Goal: Information Seeking & Learning: Learn about a topic

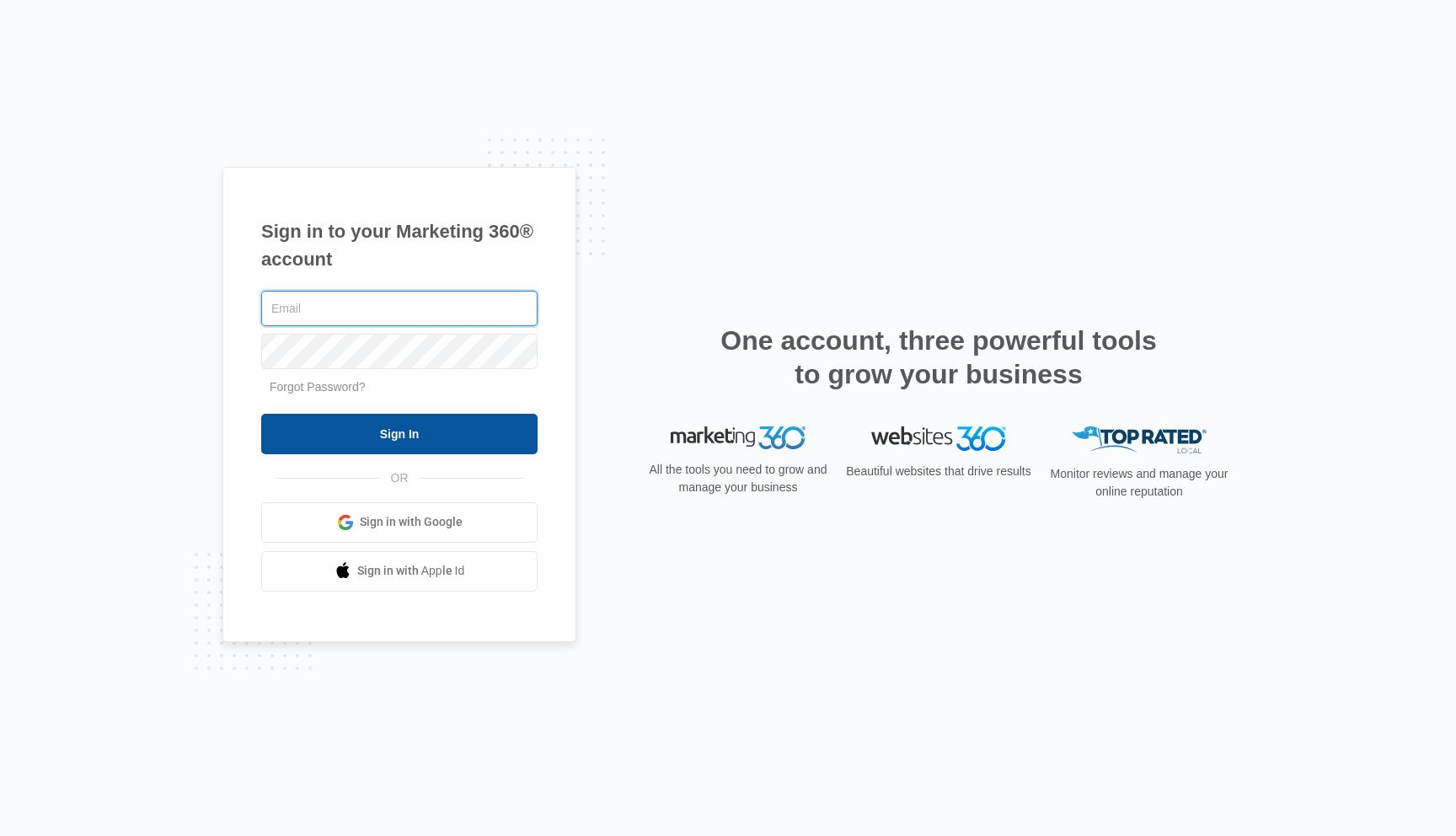
type input "[EMAIL_ADDRESS][DOMAIN_NAME]"
click at [392, 436] on input "Sign In" at bounding box center [400, 433] width 276 height 40
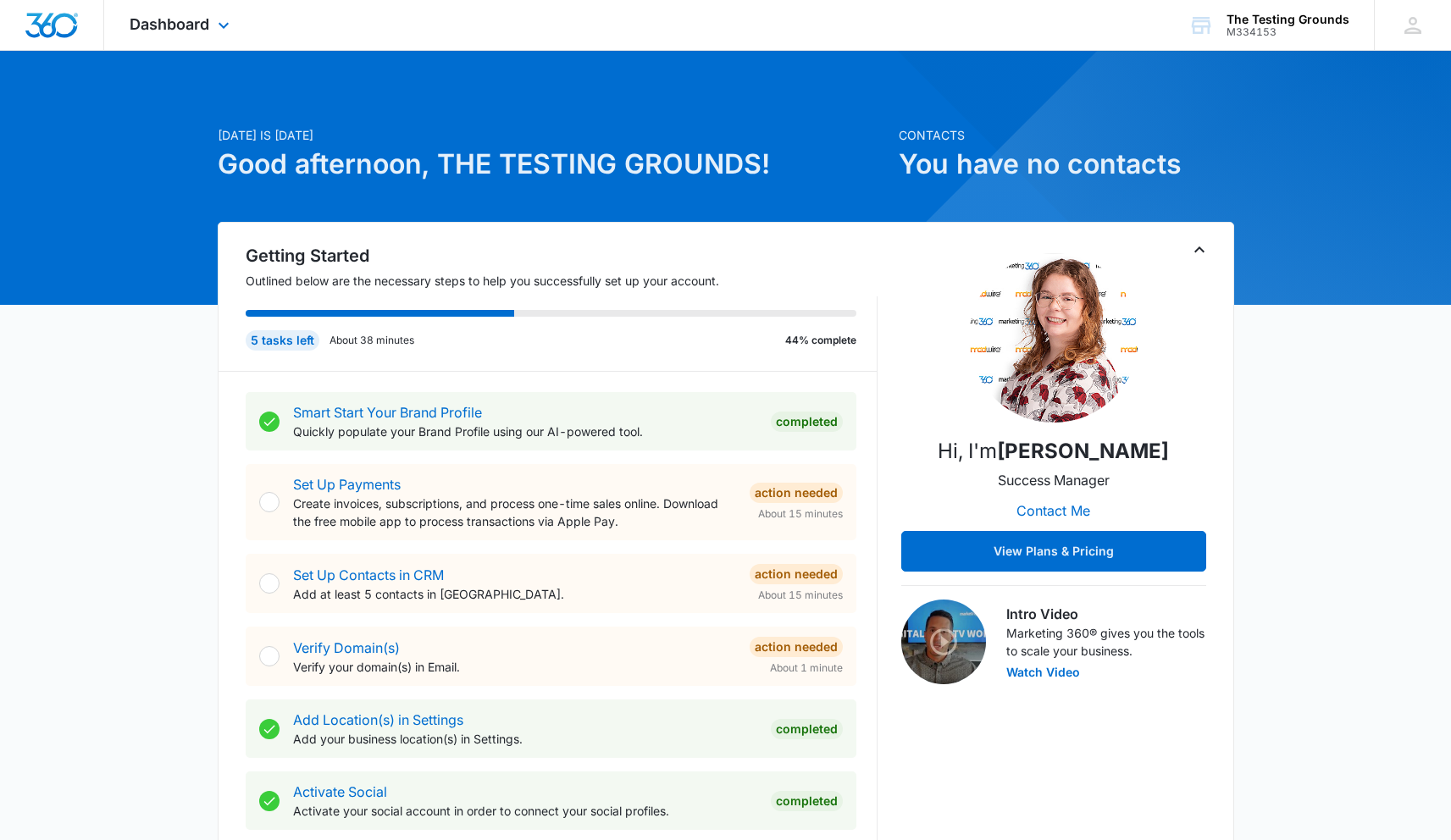
click at [205, 37] on div "Dashboard Apps CRM Email Social POS Content Ads Intelligence Files Brand Settin…" at bounding box center [181, 25] width 155 height 50
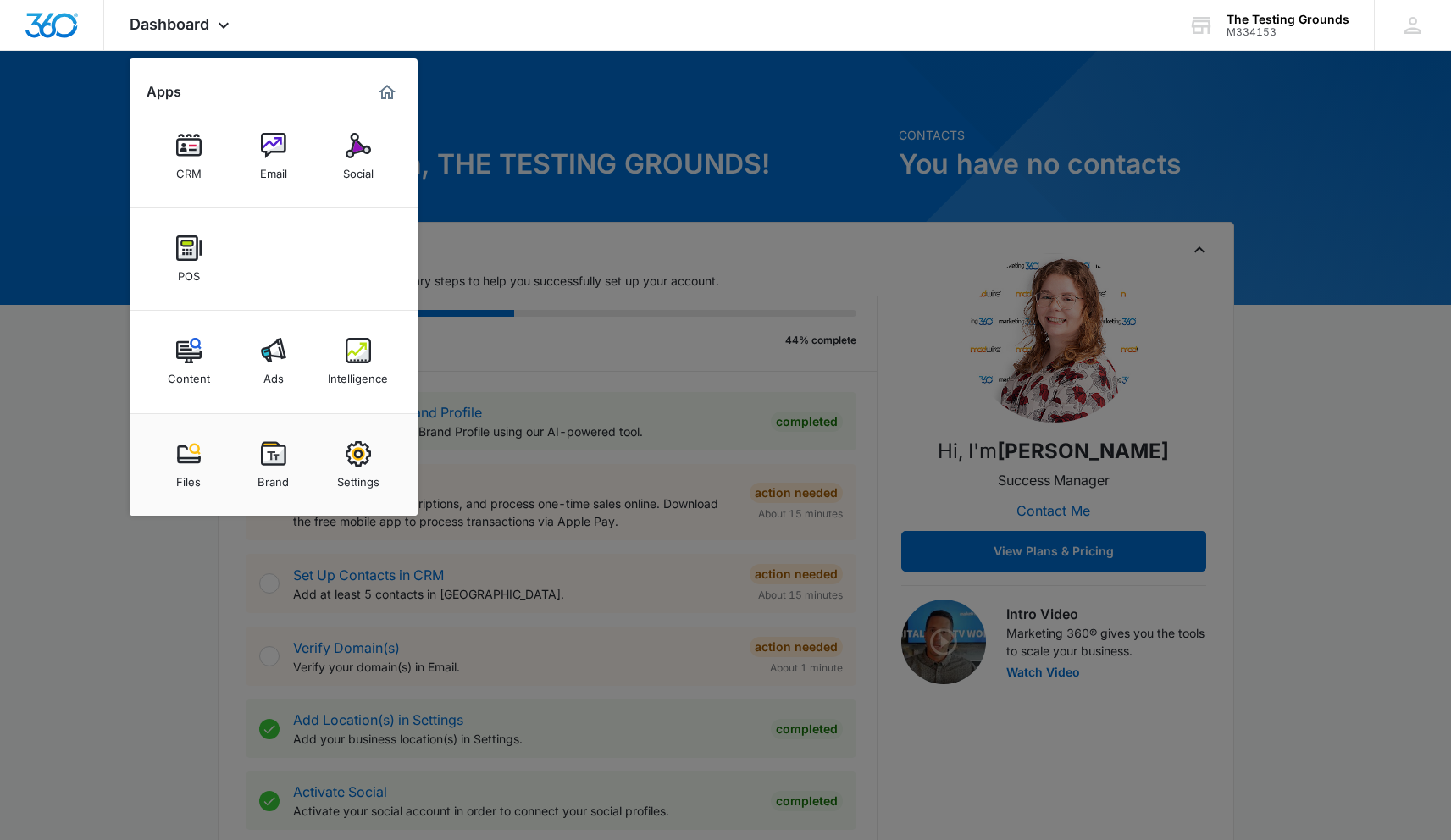
click at [559, 97] on div at bounding box center [725, 420] width 1451 height 840
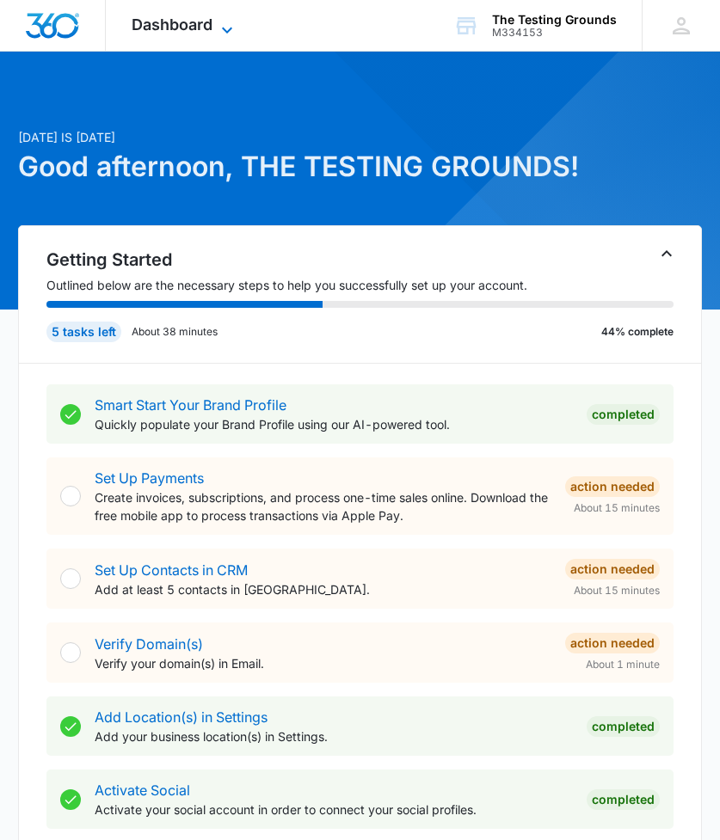
click at [162, 32] on span "Dashboard" at bounding box center [172, 24] width 81 height 18
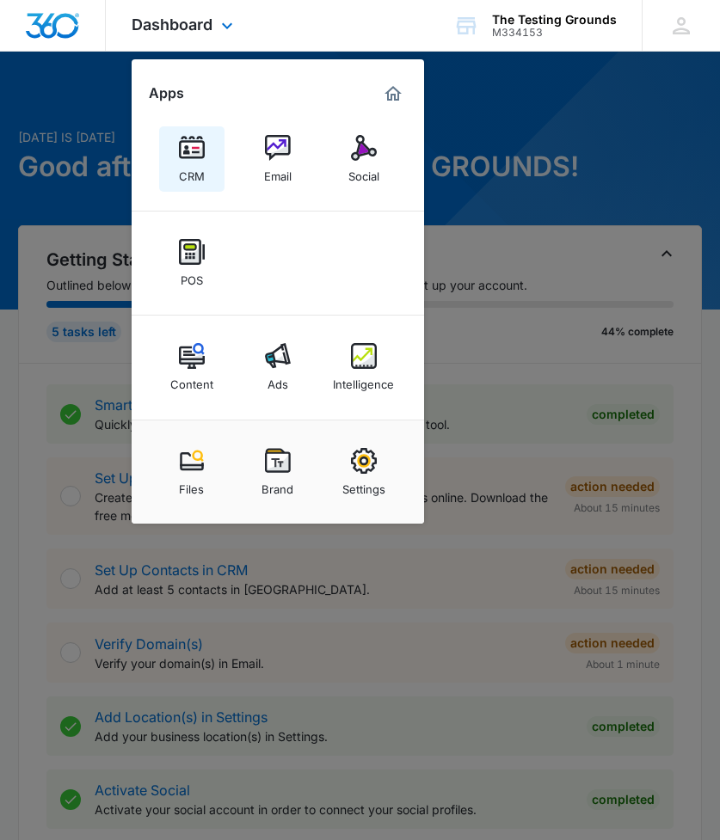
click at [198, 161] on div "CRM" at bounding box center [192, 172] width 26 height 22
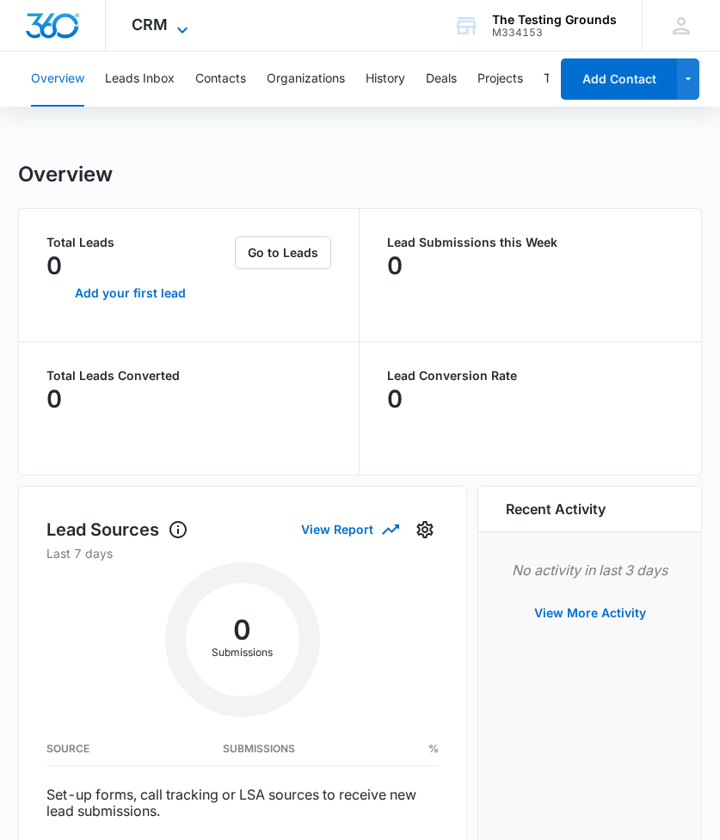
click at [177, 28] on icon at bounding box center [182, 30] width 21 height 21
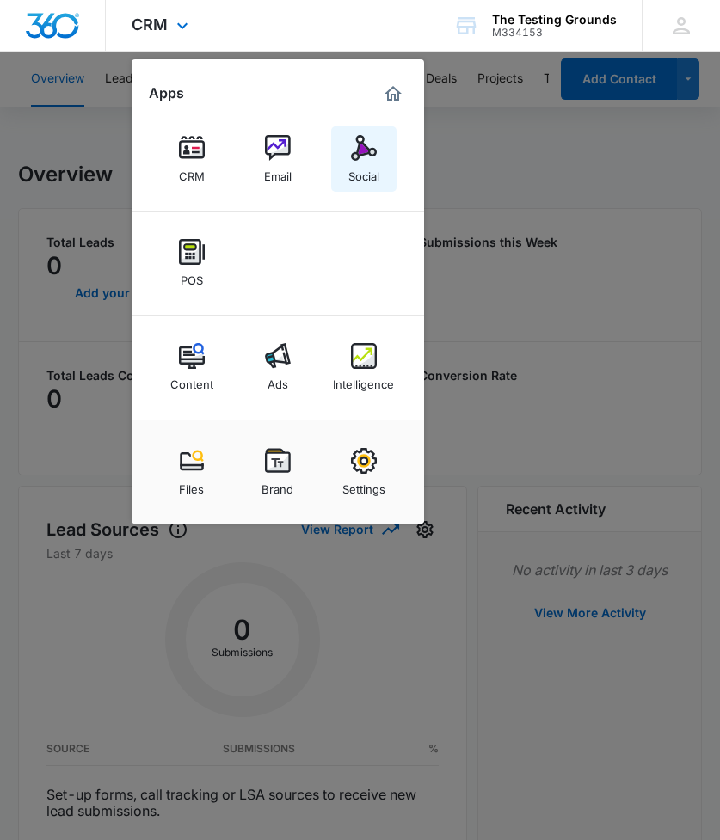
click at [372, 156] on img at bounding box center [364, 148] width 26 height 26
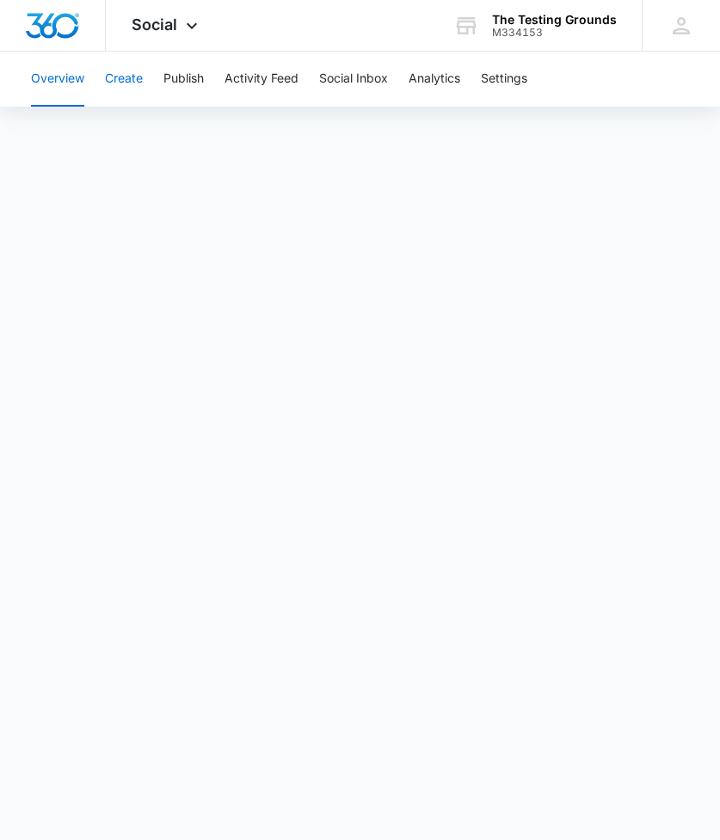
click at [122, 80] on button "Create" at bounding box center [124, 79] width 38 height 55
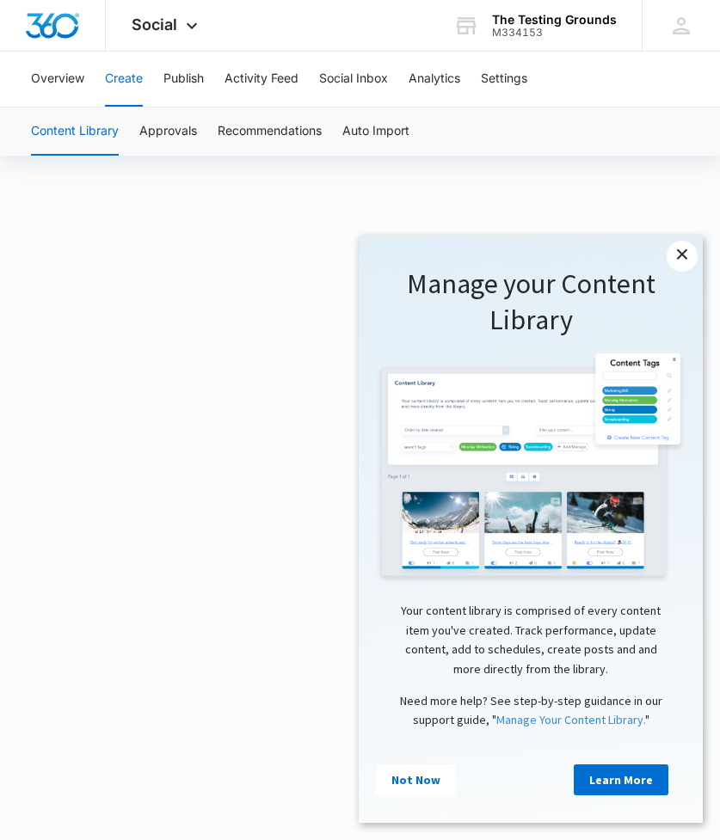
click at [683, 254] on link "×" at bounding box center [681, 256] width 31 height 31
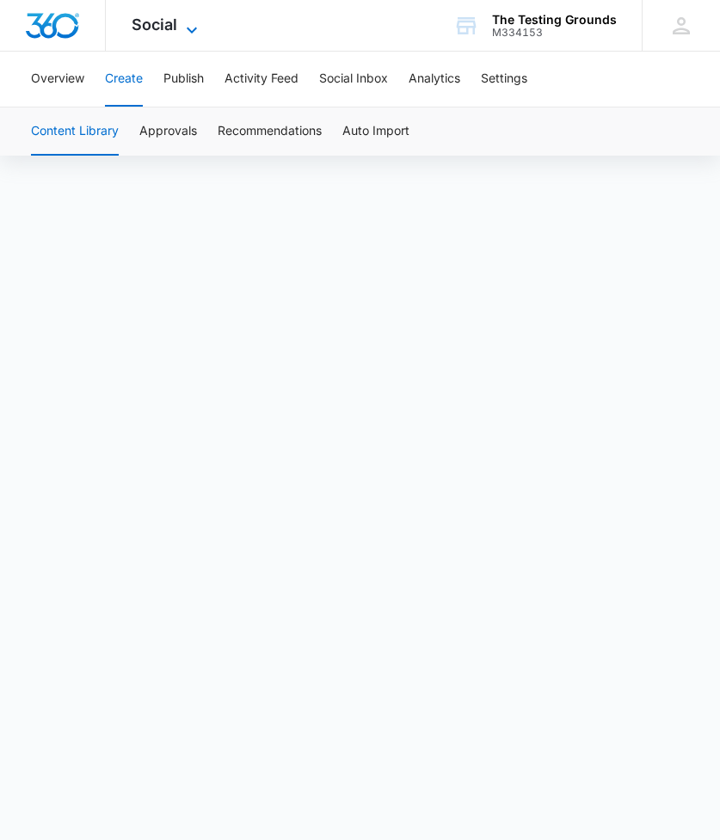
click at [183, 29] on icon at bounding box center [191, 30] width 21 height 21
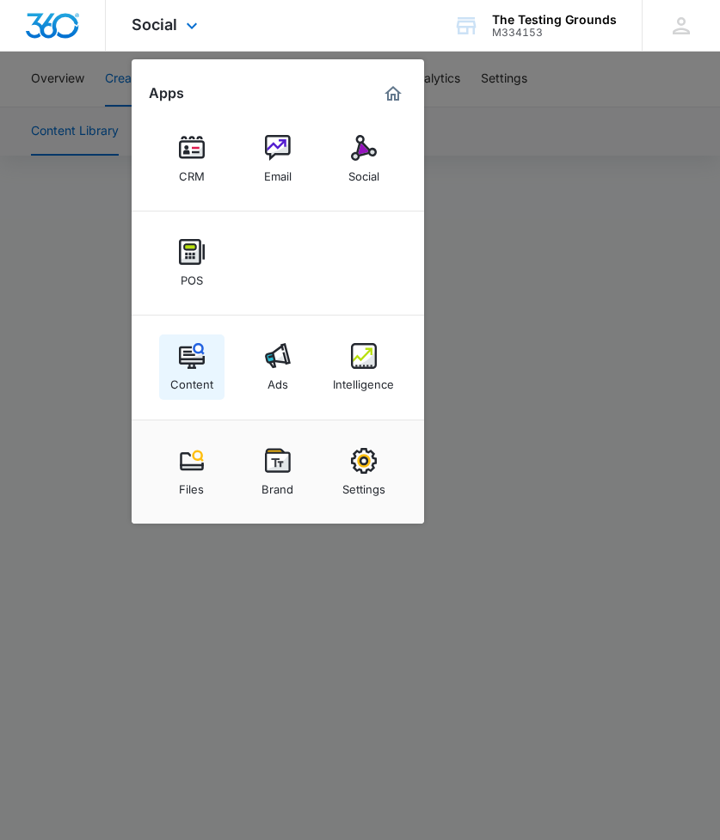
click at [176, 354] on link "Content" at bounding box center [191, 366] width 65 height 65
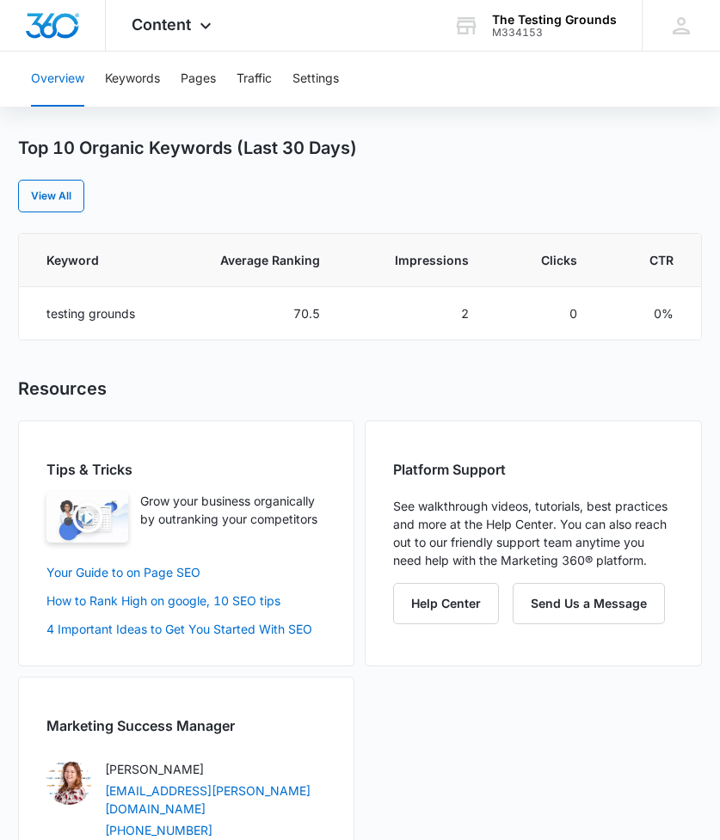
scroll to position [711, 0]
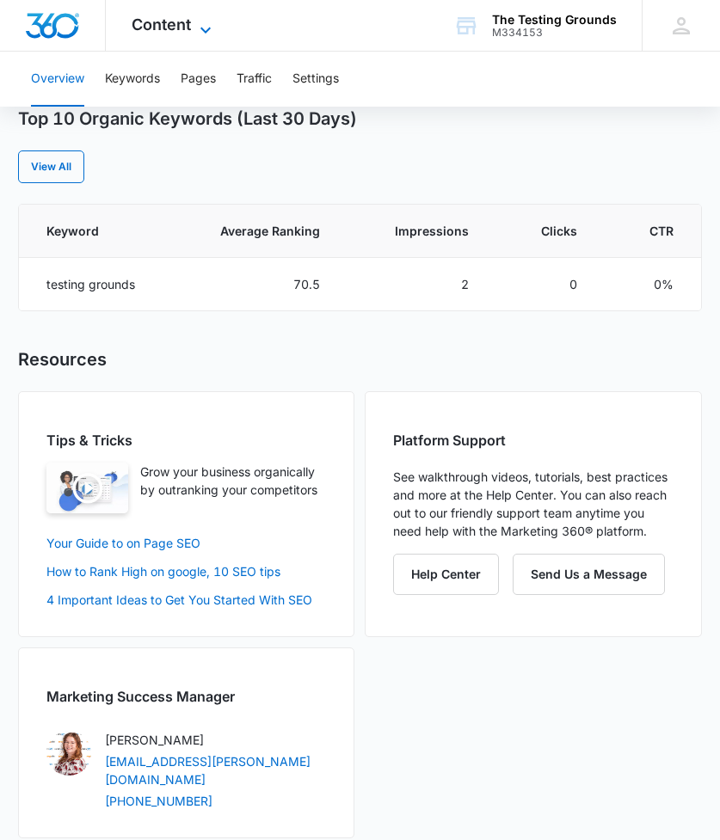
click at [137, 21] on span "Content" at bounding box center [161, 24] width 59 height 18
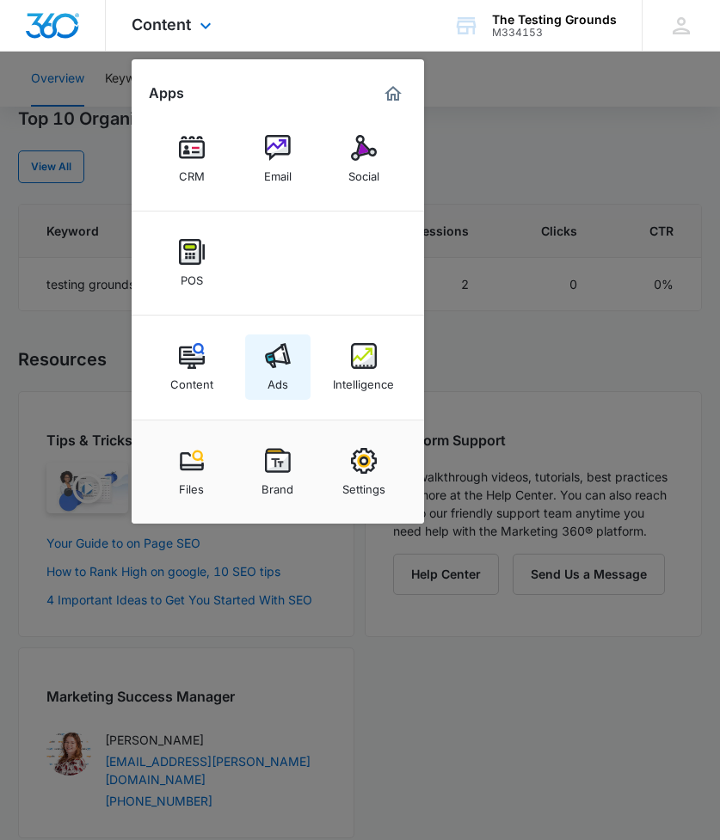
click at [286, 363] on img at bounding box center [278, 356] width 26 height 26
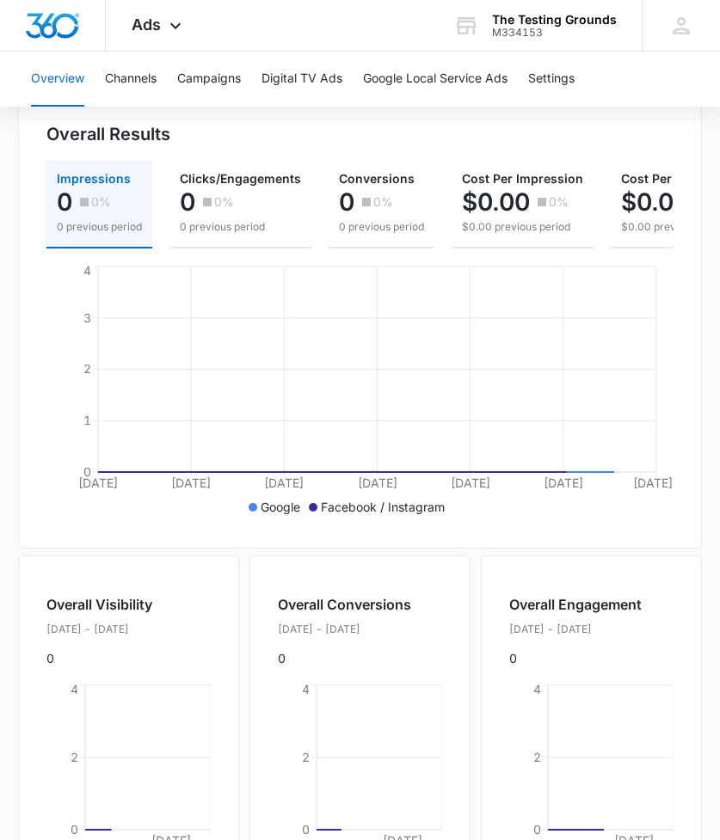
scroll to position [184, 0]
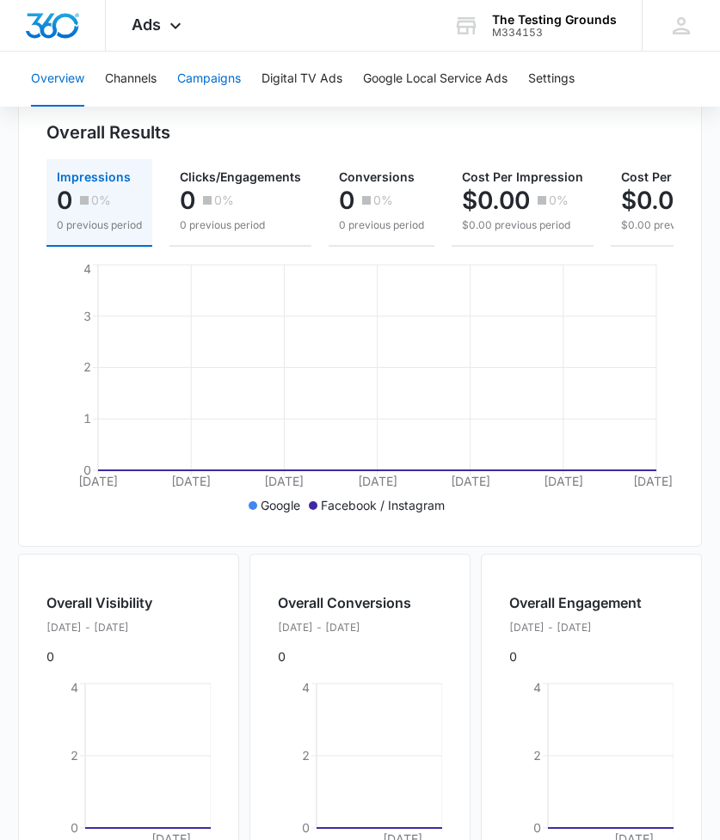
click at [223, 86] on button "Campaigns" at bounding box center [209, 79] width 64 height 55
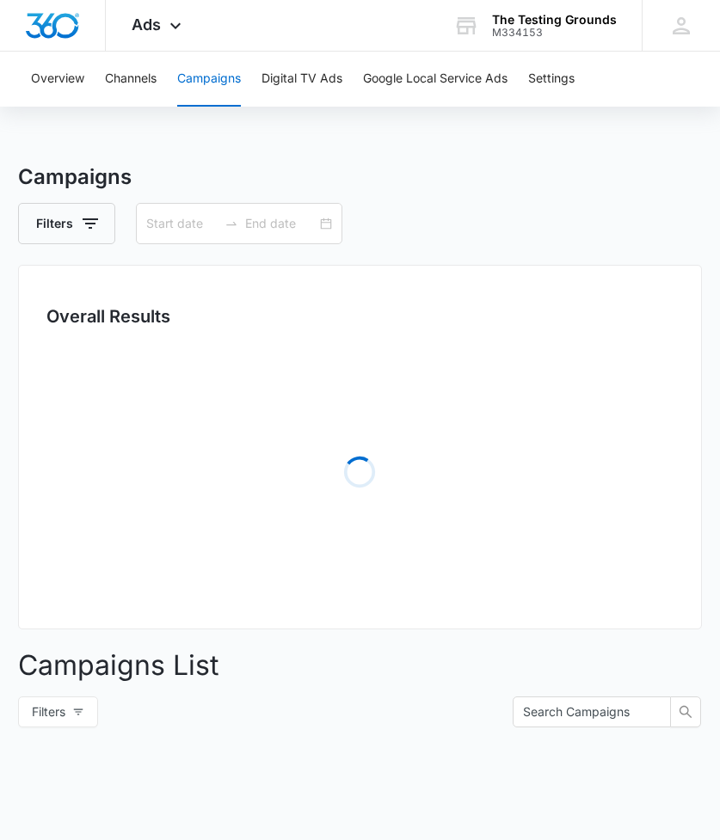
type input "[DATE]"
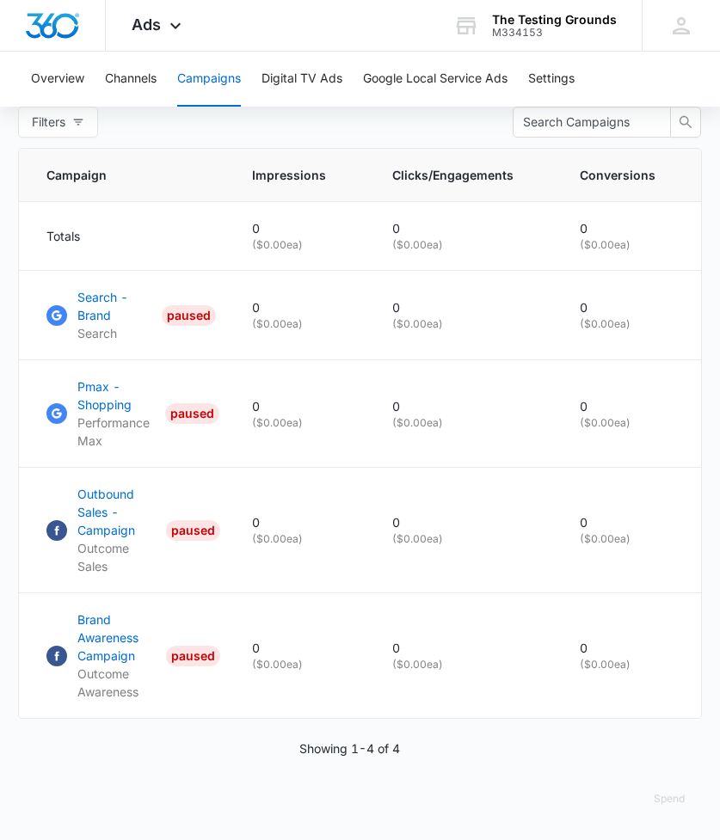
scroll to position [689, 0]
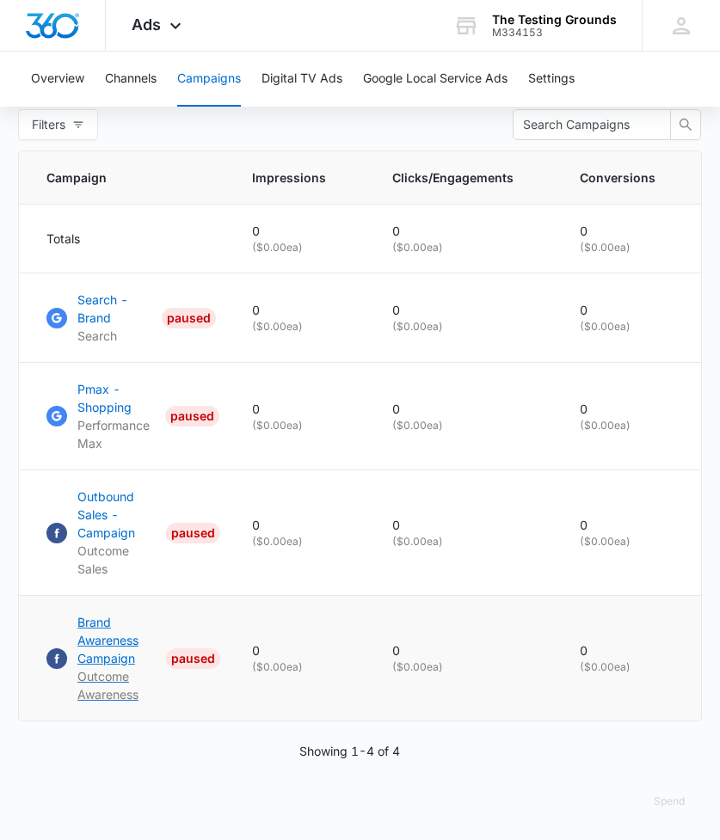
click at [96, 636] on p "Brand Awareness Campaign" at bounding box center [118, 640] width 82 height 54
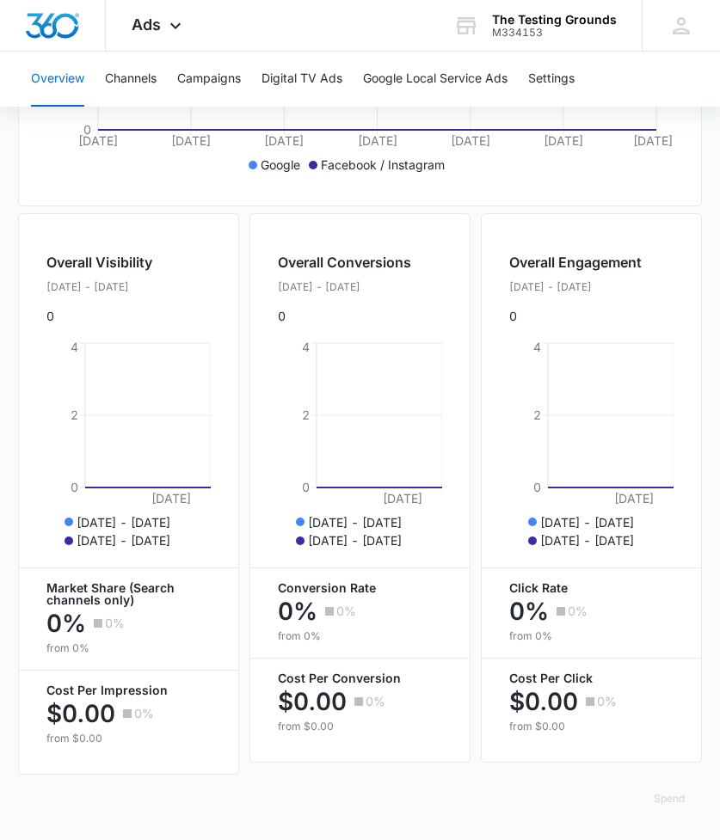
scroll to position [537, 0]
click at [138, 23] on span "Ads" at bounding box center [146, 24] width 29 height 18
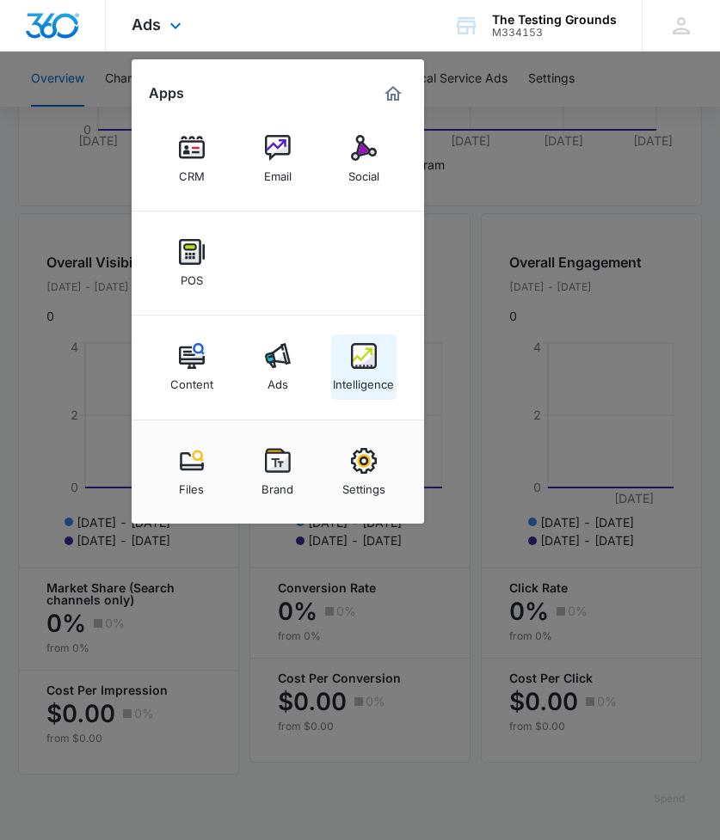
click at [364, 362] on img at bounding box center [364, 356] width 26 height 26
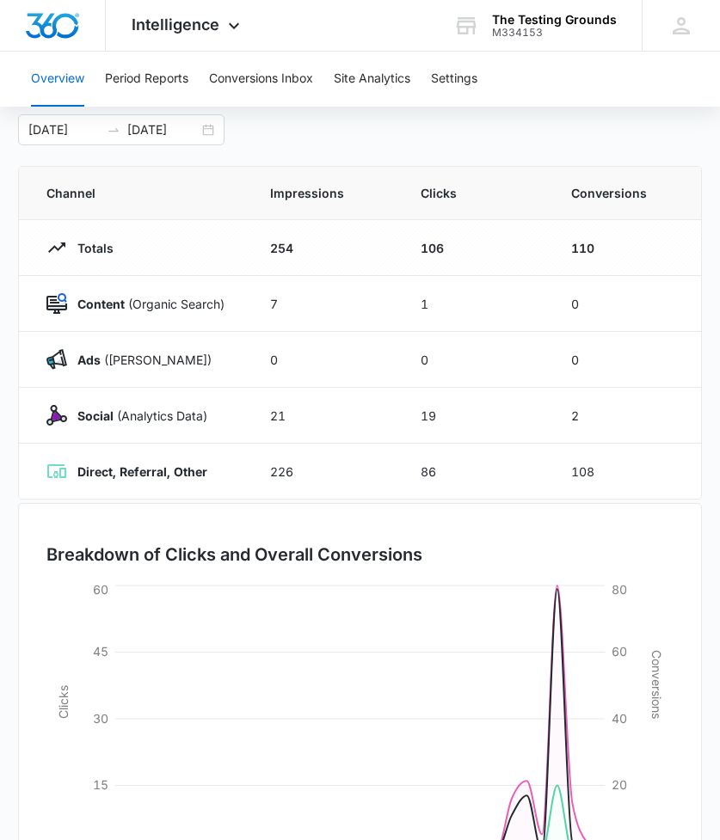
scroll to position [83, 0]
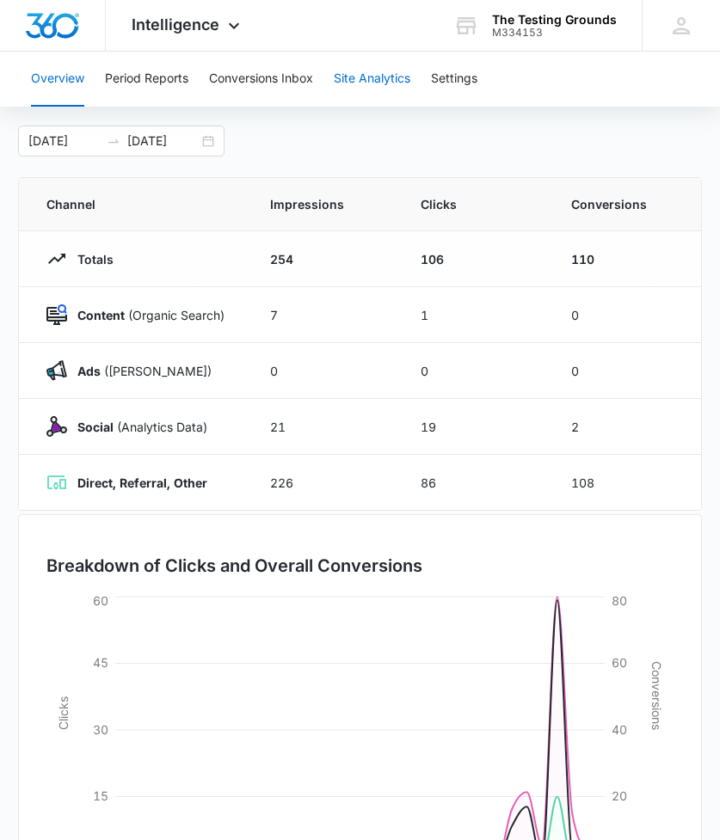
click at [348, 89] on button "Site Analytics" at bounding box center [372, 79] width 77 height 55
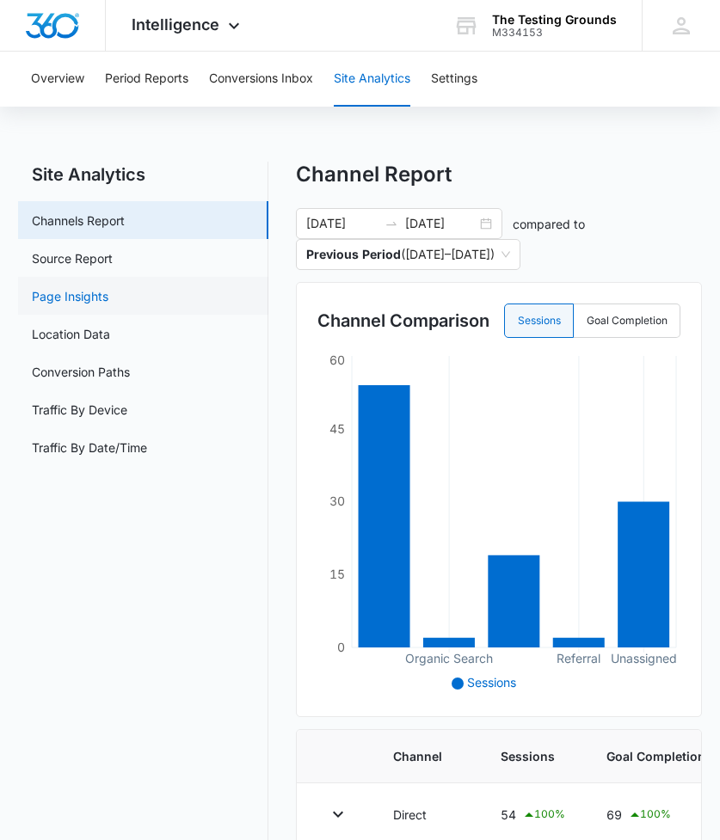
click at [88, 303] on link "Page Insights" at bounding box center [70, 296] width 77 height 18
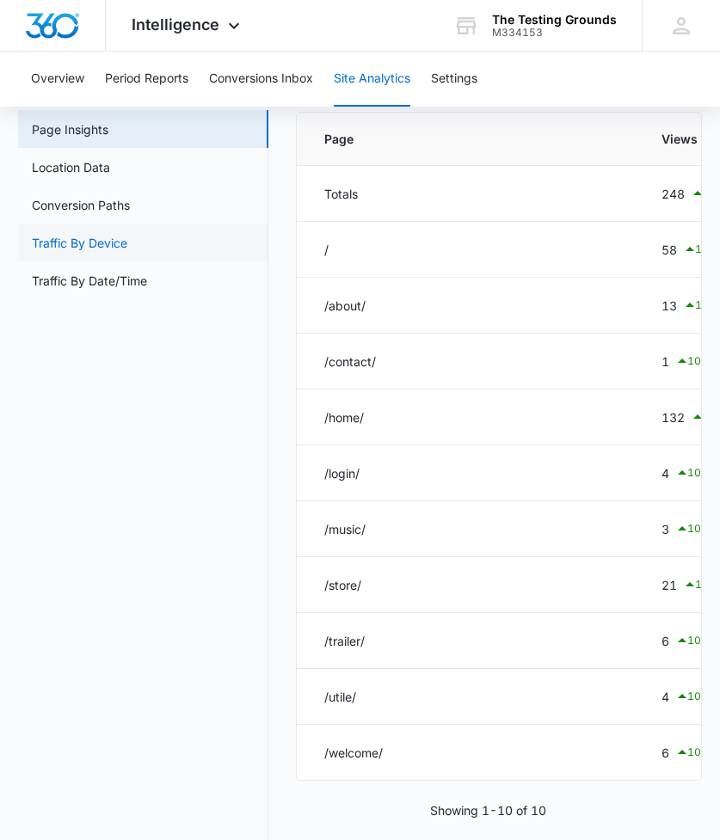
scroll to position [12, 0]
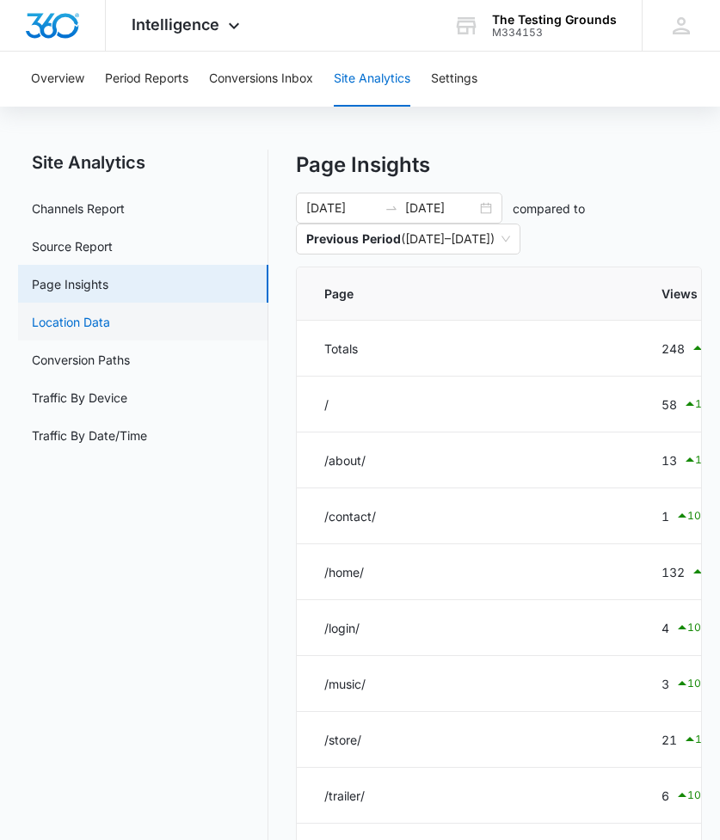
click at [96, 313] on link "Location Data" at bounding box center [71, 322] width 78 height 18
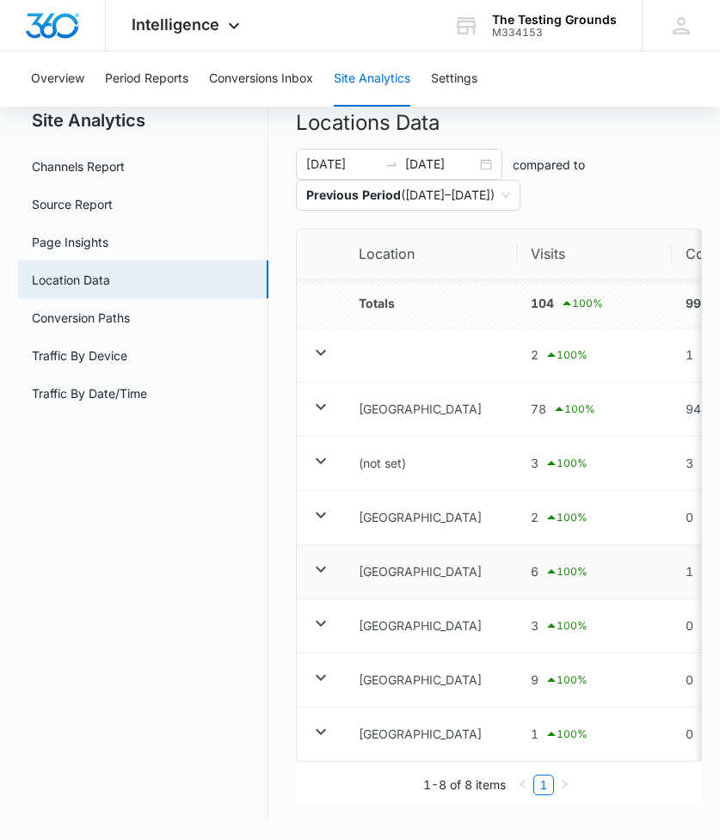
click at [320, 559] on icon at bounding box center [320, 569] width 21 height 21
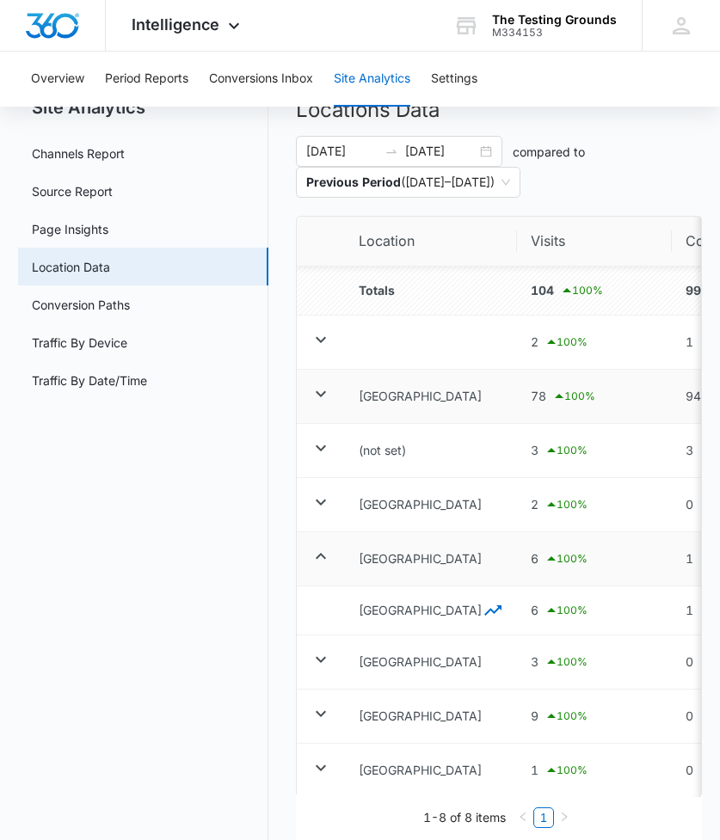
click at [322, 392] on icon at bounding box center [320, 393] width 21 height 21
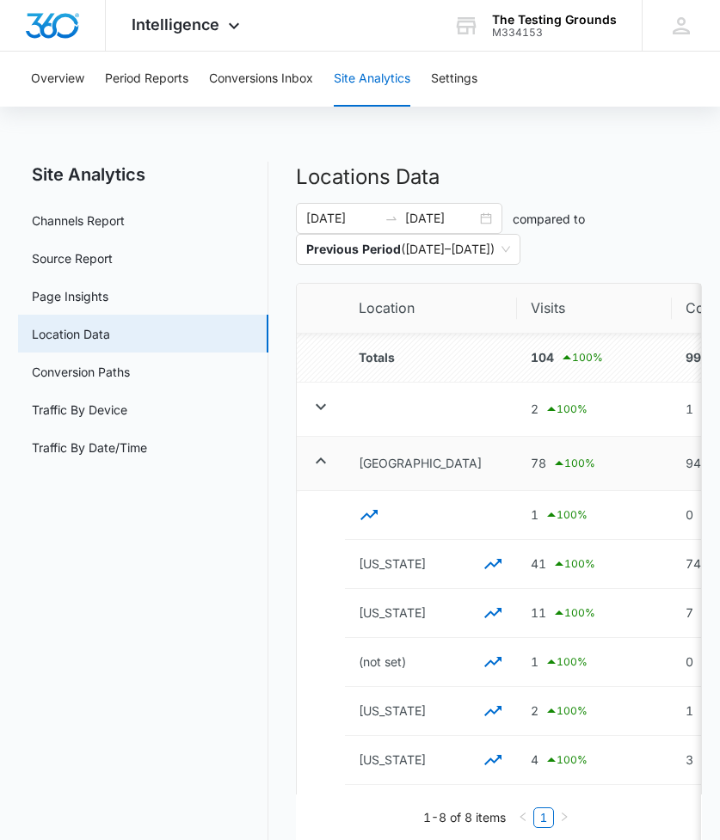
click at [322, 461] on icon at bounding box center [321, 460] width 10 height 6
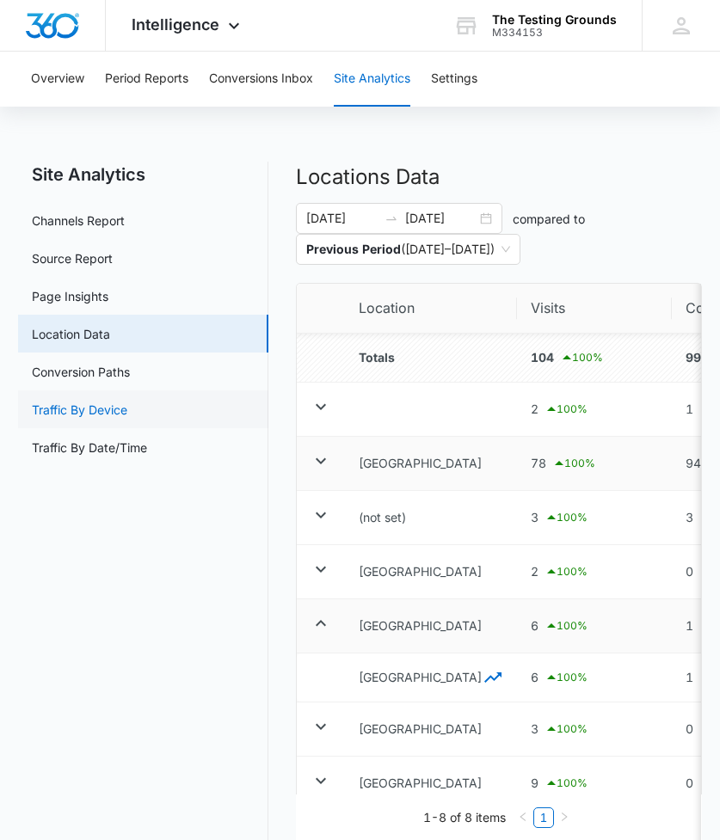
click at [127, 401] on link "Traffic By Device" at bounding box center [79, 410] width 95 height 18
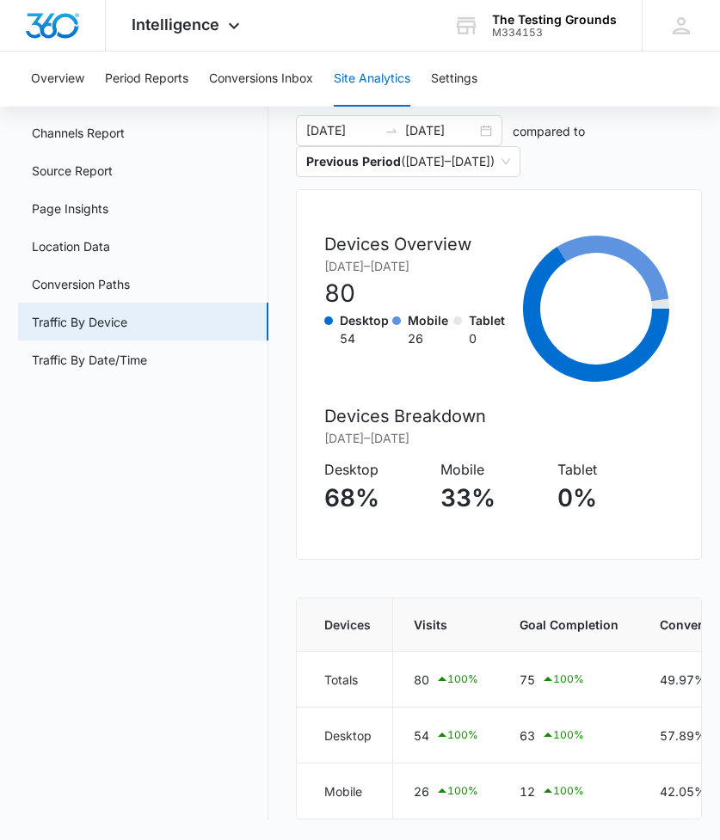
scroll to position [101, 0]
click at [121, 351] on link "Traffic By Date/Time" at bounding box center [89, 360] width 115 height 18
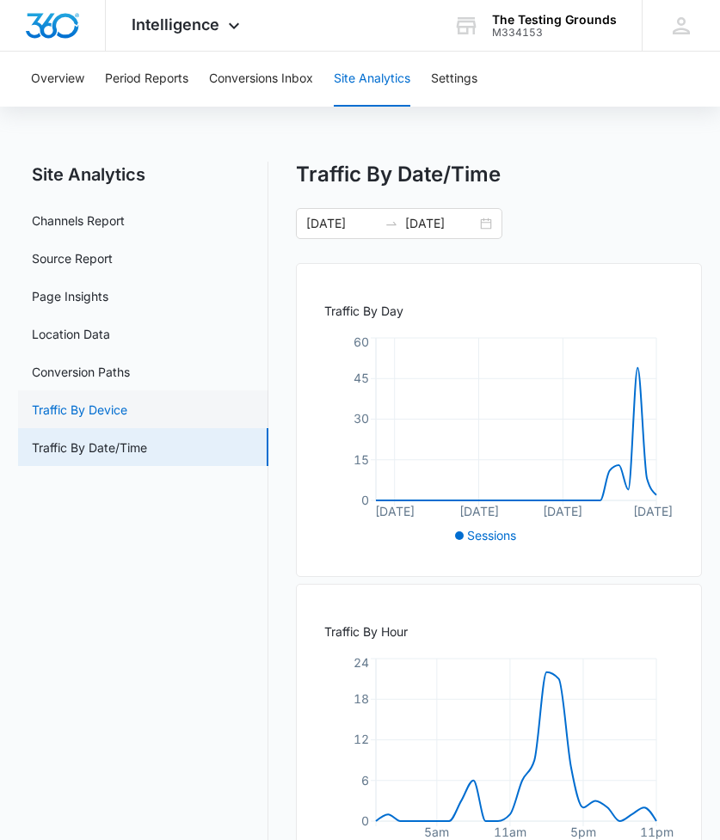
click at [111, 401] on link "Traffic By Device" at bounding box center [79, 410] width 95 height 18
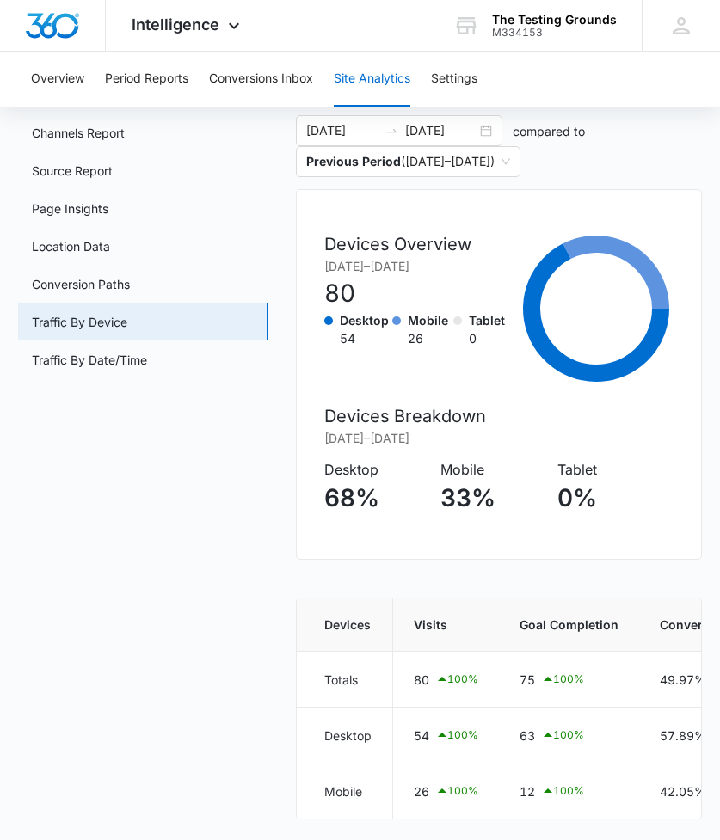
click at [141, 469] on nav "Site Analytics Channels Report Source Report Page Insights Location Data Conver…" at bounding box center [143, 446] width 250 height 745
click at [110, 351] on link "Traffic By Date/Time" at bounding box center [89, 360] width 115 height 18
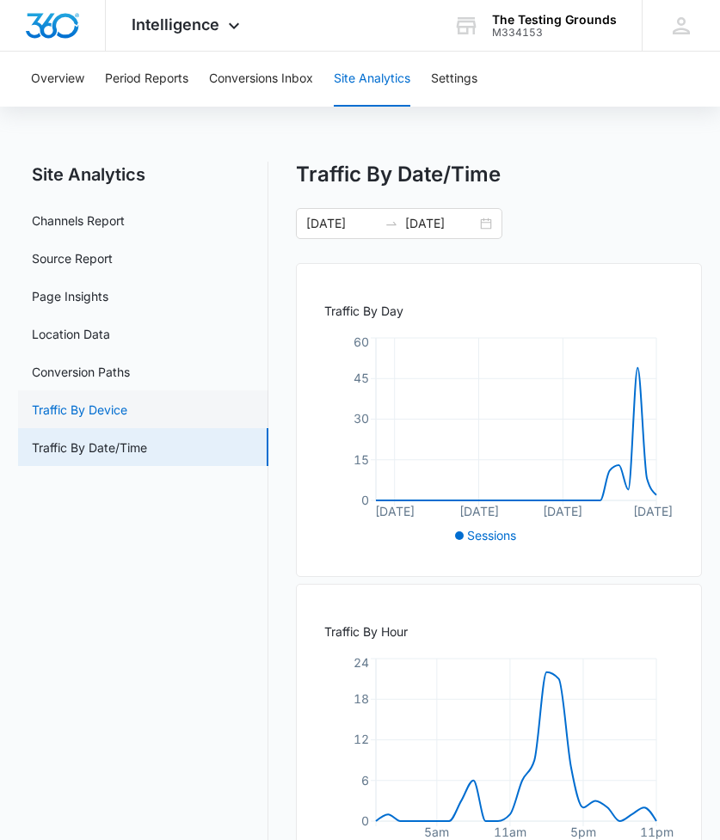
click at [78, 401] on link "Traffic By Device" at bounding box center [79, 410] width 95 height 18
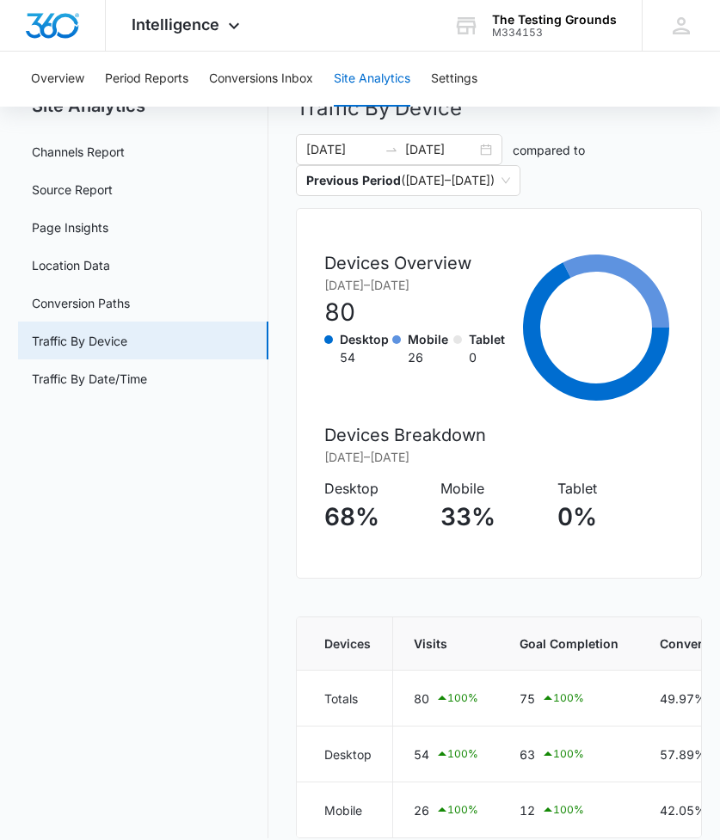
scroll to position [101, 0]
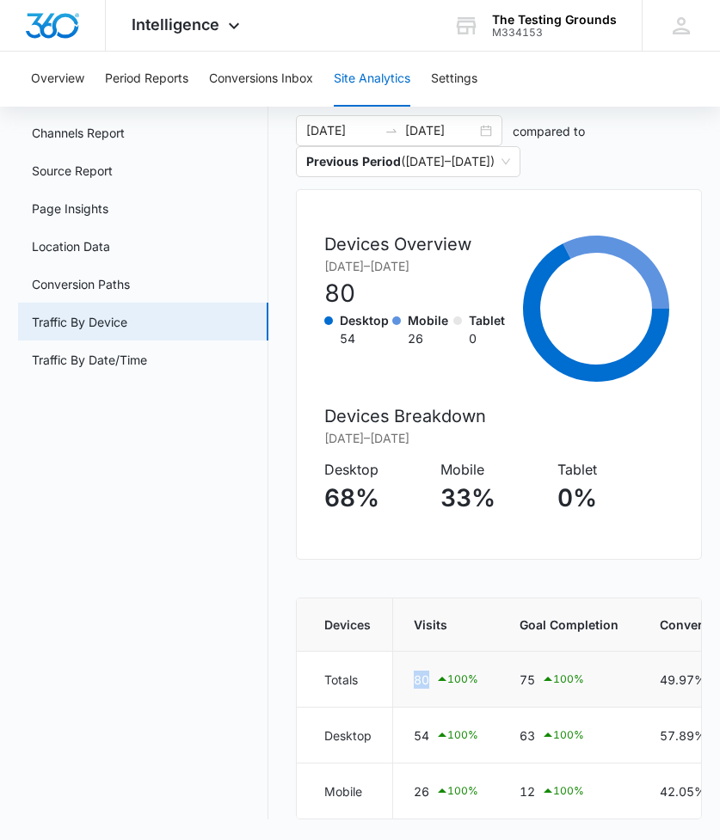
drag, startPoint x: 411, startPoint y: 665, endPoint x: 431, endPoint y: 665, distance: 19.8
click at [431, 665] on td "80 100 %" at bounding box center [445, 680] width 107 height 56
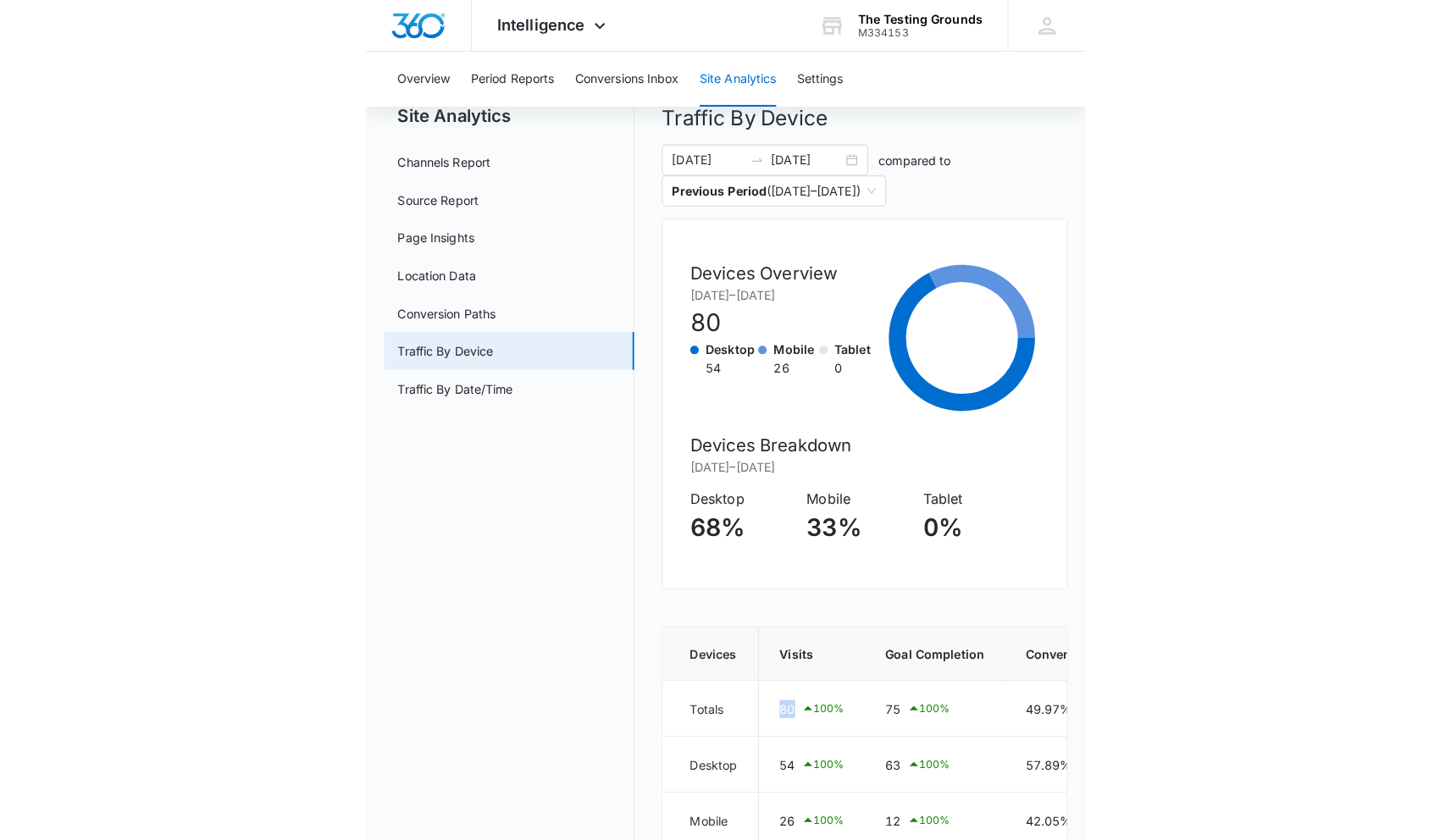
scroll to position [0, 0]
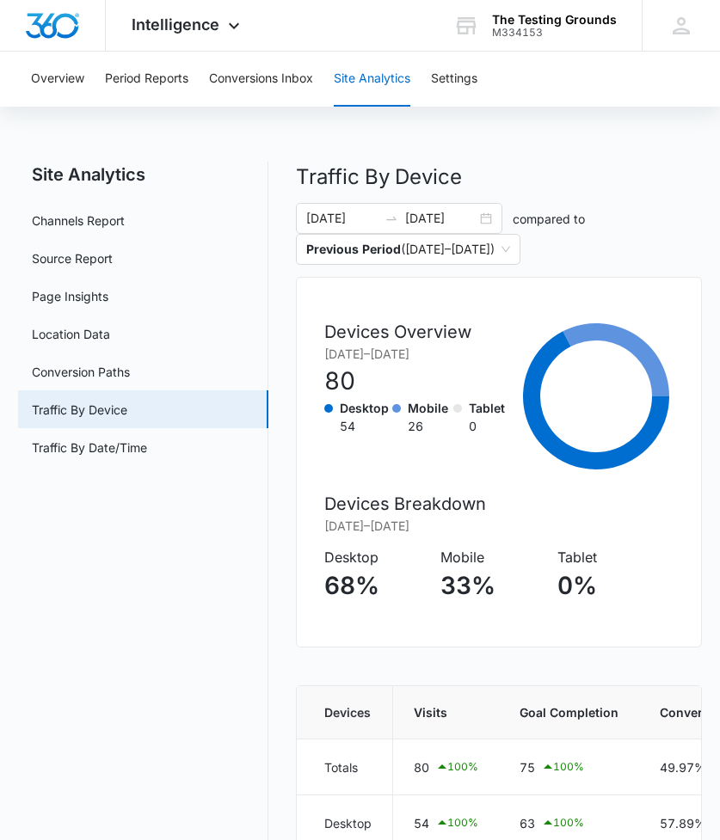
click at [558, 162] on p "Traffic By Device" at bounding box center [499, 177] width 406 height 31
click at [79, 329] on link "Location Data" at bounding box center [71, 334] width 78 height 18
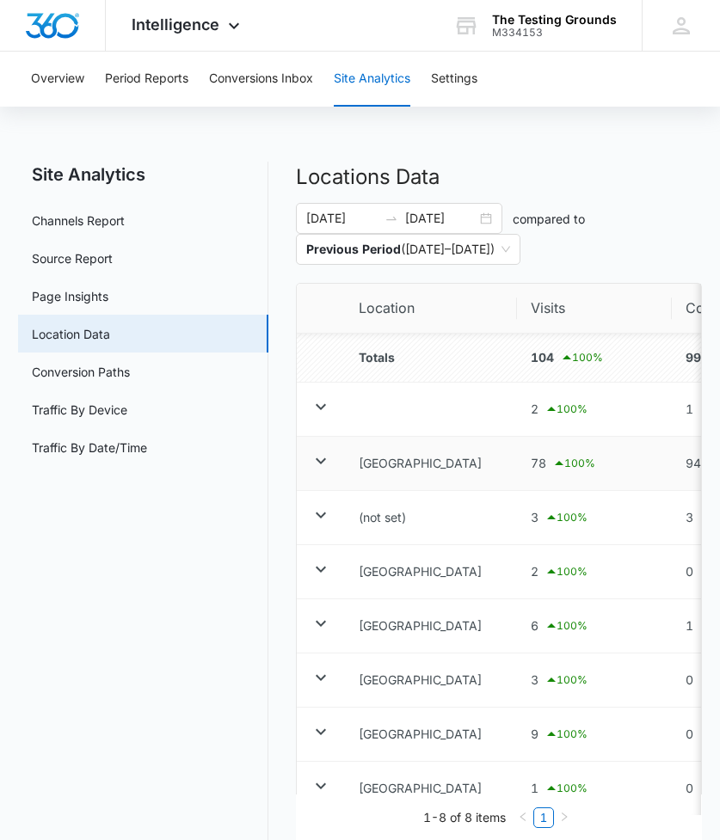
click at [324, 466] on icon at bounding box center [320, 460] width 21 height 21
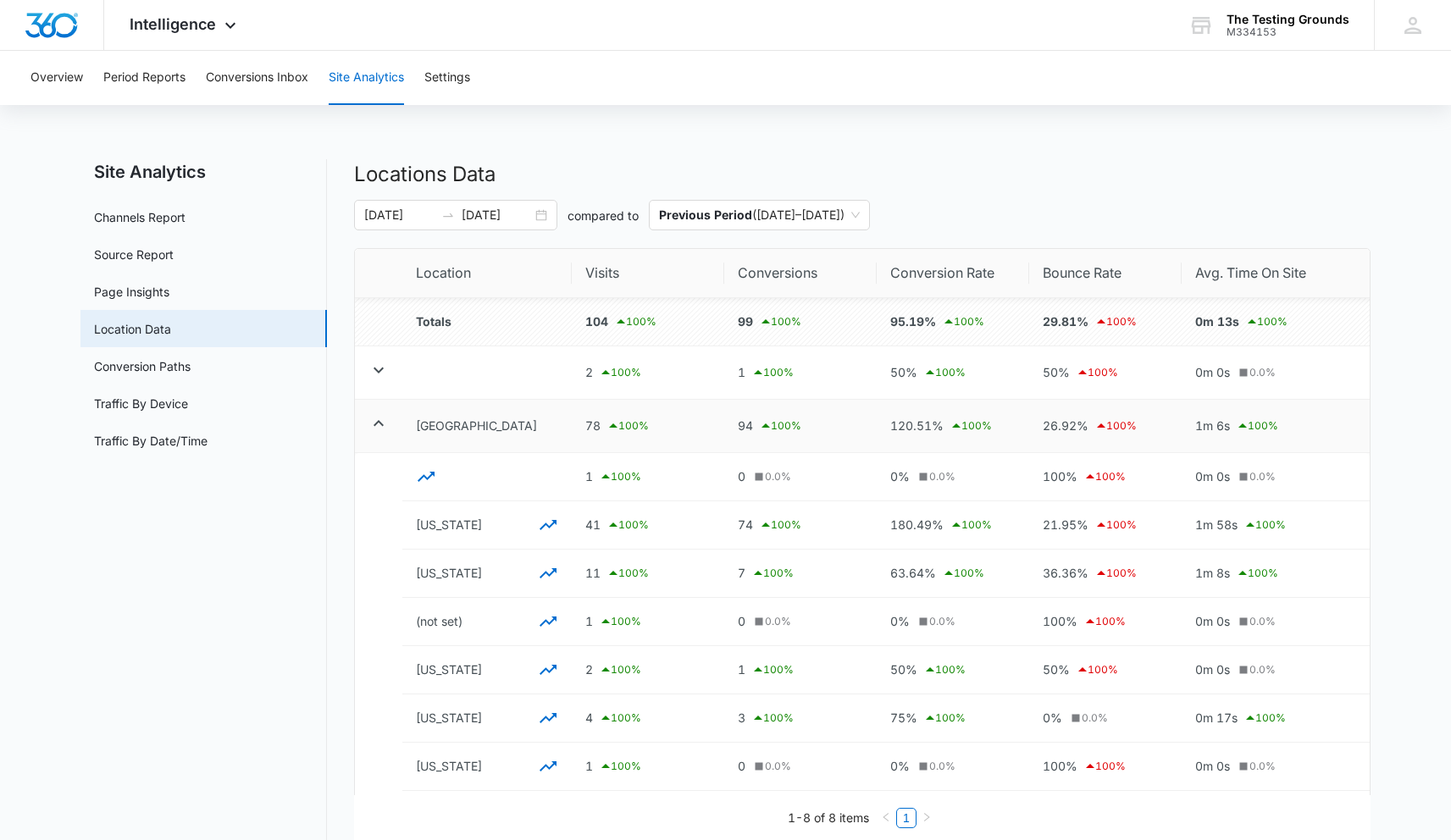
click at [632, 96] on div "Overview Period Reports Conversions Inbox Site Analytics Settings" at bounding box center [725, 78] width 1410 height 54
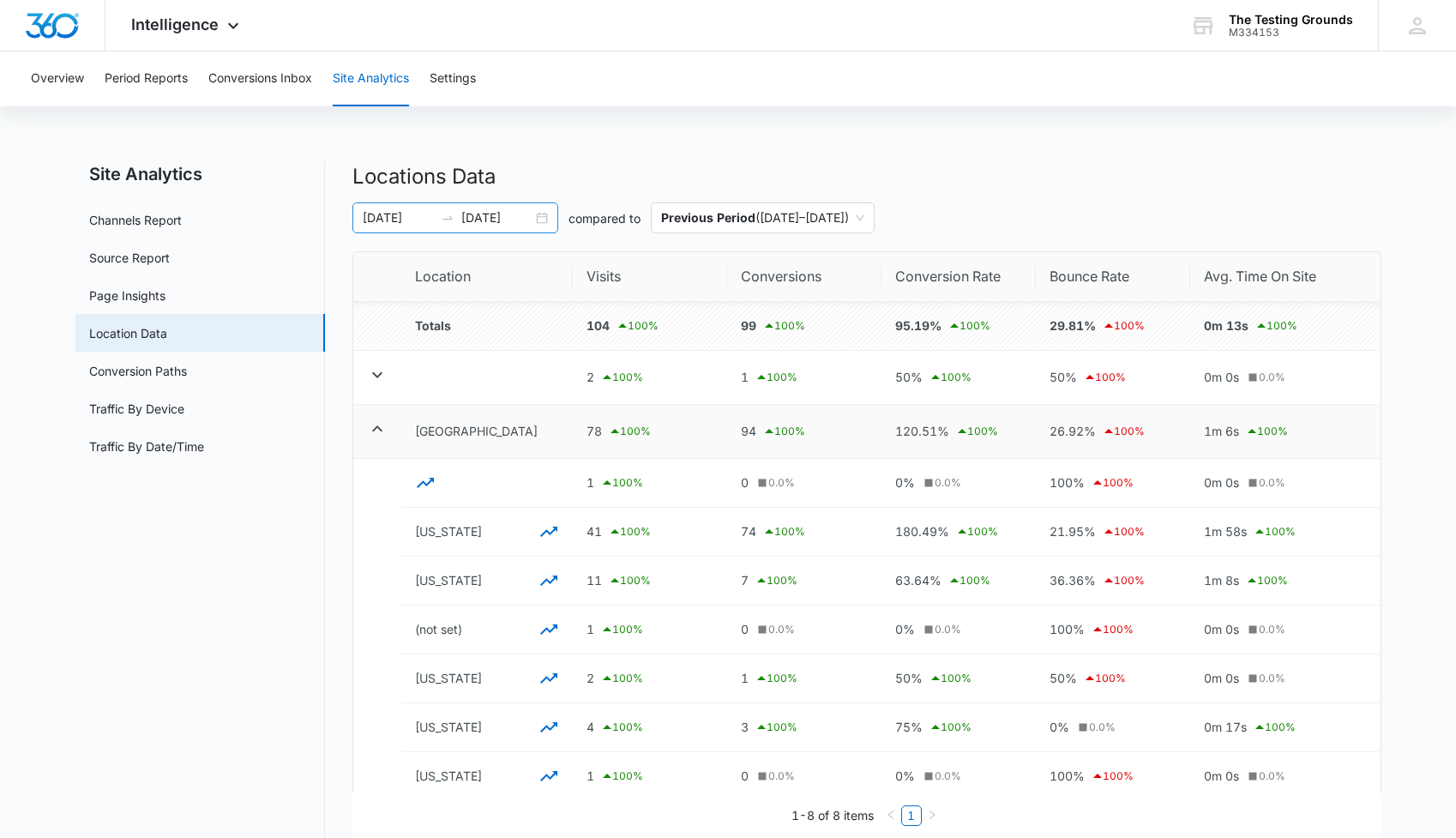
click at [472, 228] on div "[DATE] [DATE]" at bounding box center [455, 217] width 205 height 31
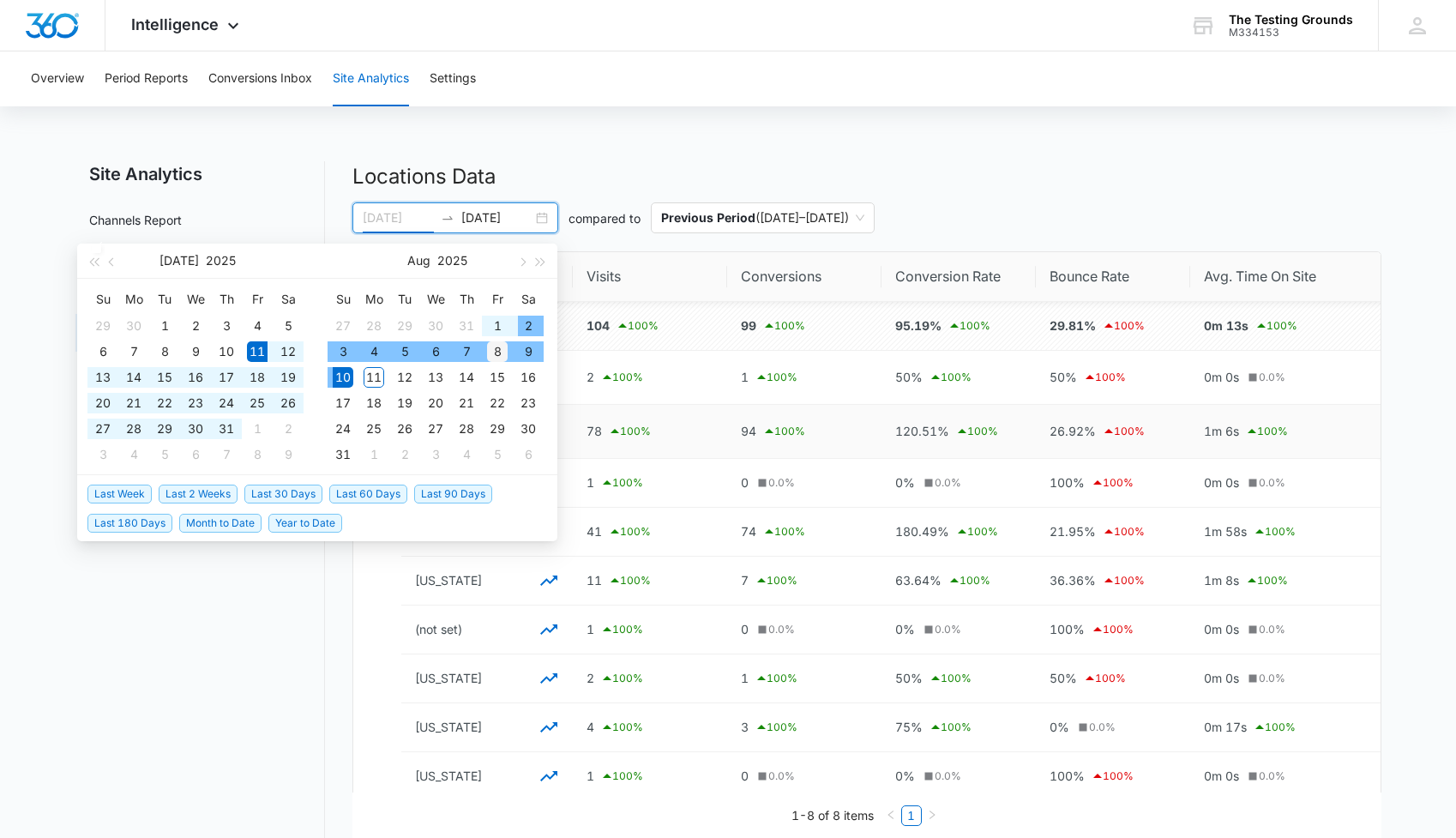
type input "[DATE]"
click at [505, 352] on div "8" at bounding box center [497, 351] width 21 height 21
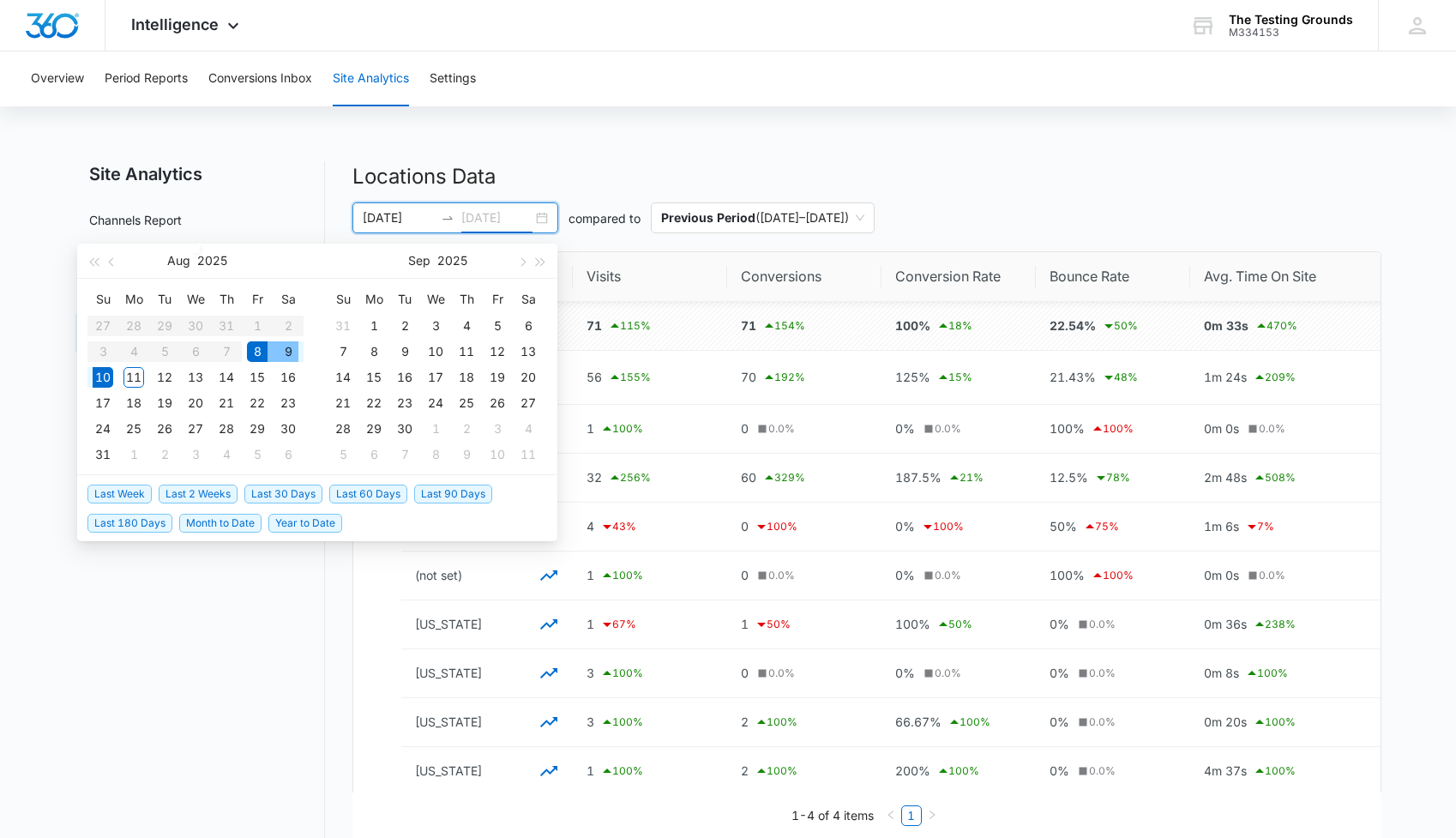
click at [288, 355] on div "9" at bounding box center [288, 351] width 21 height 21
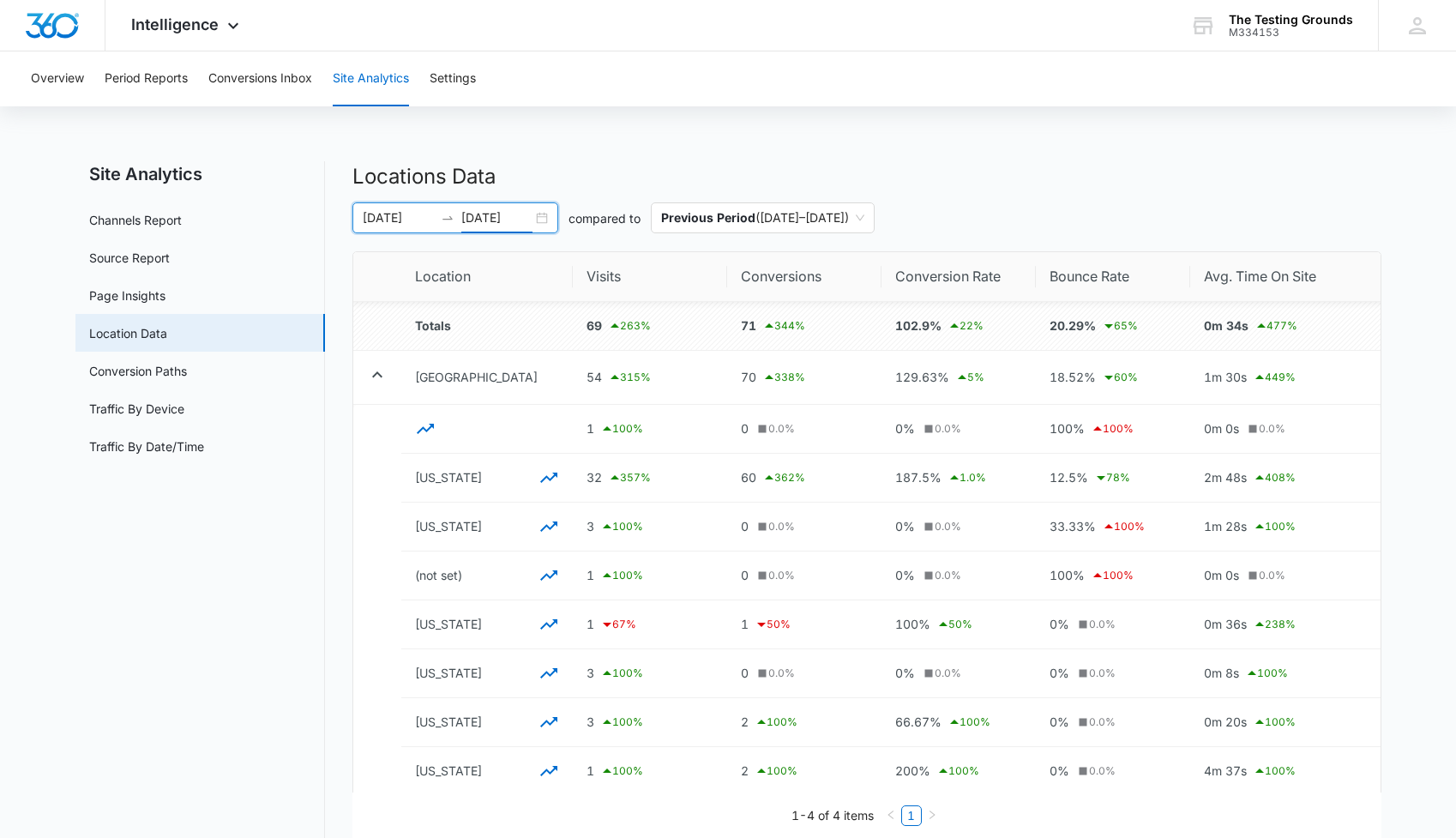
click at [505, 213] on input "[DATE]" at bounding box center [497, 217] width 71 height 19
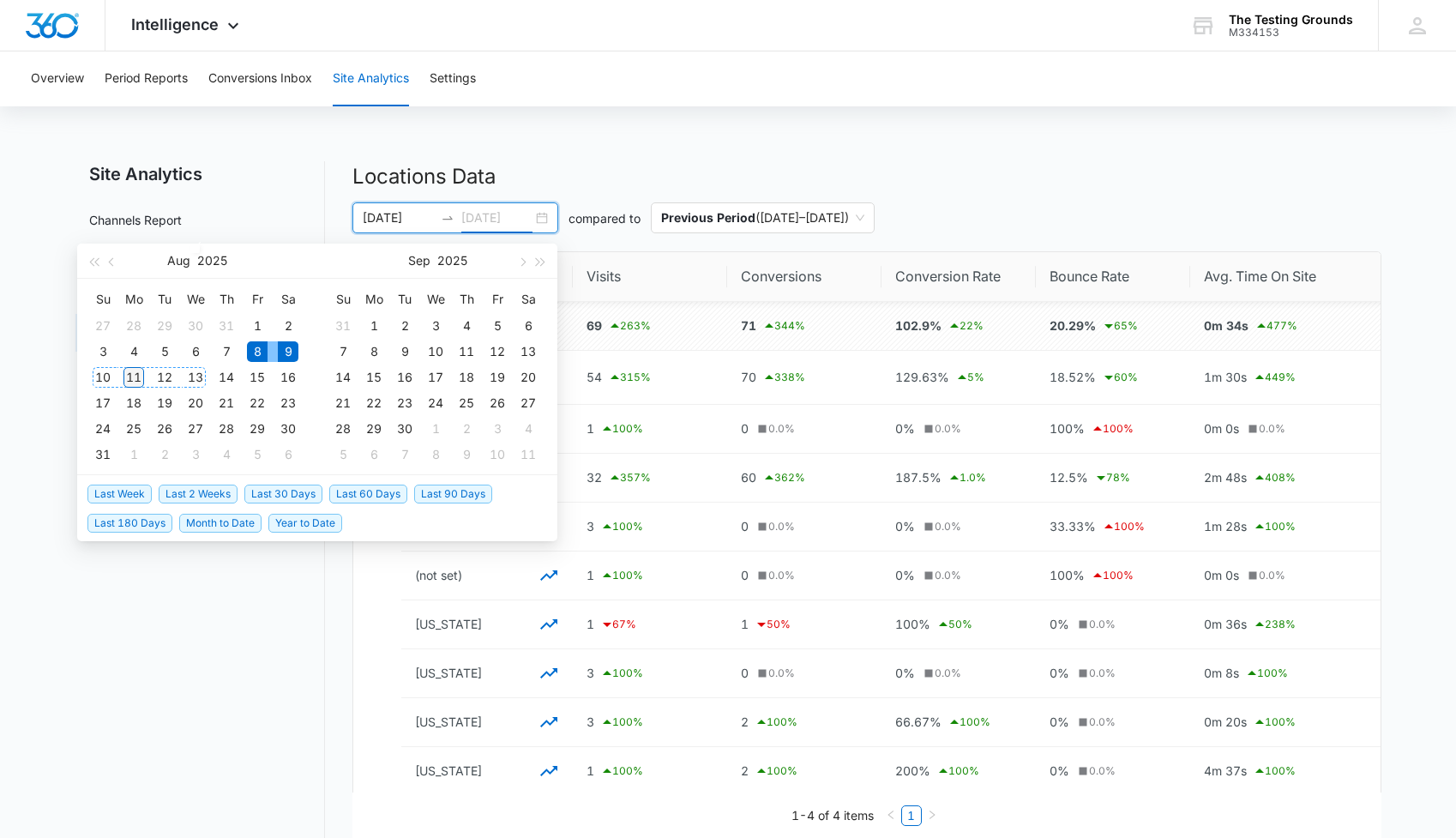
type input "[DATE]"
click at [135, 377] on div "11" at bounding box center [134, 377] width 21 height 21
type input "[DATE]"
click at [290, 354] on div "9" at bounding box center [288, 351] width 21 height 21
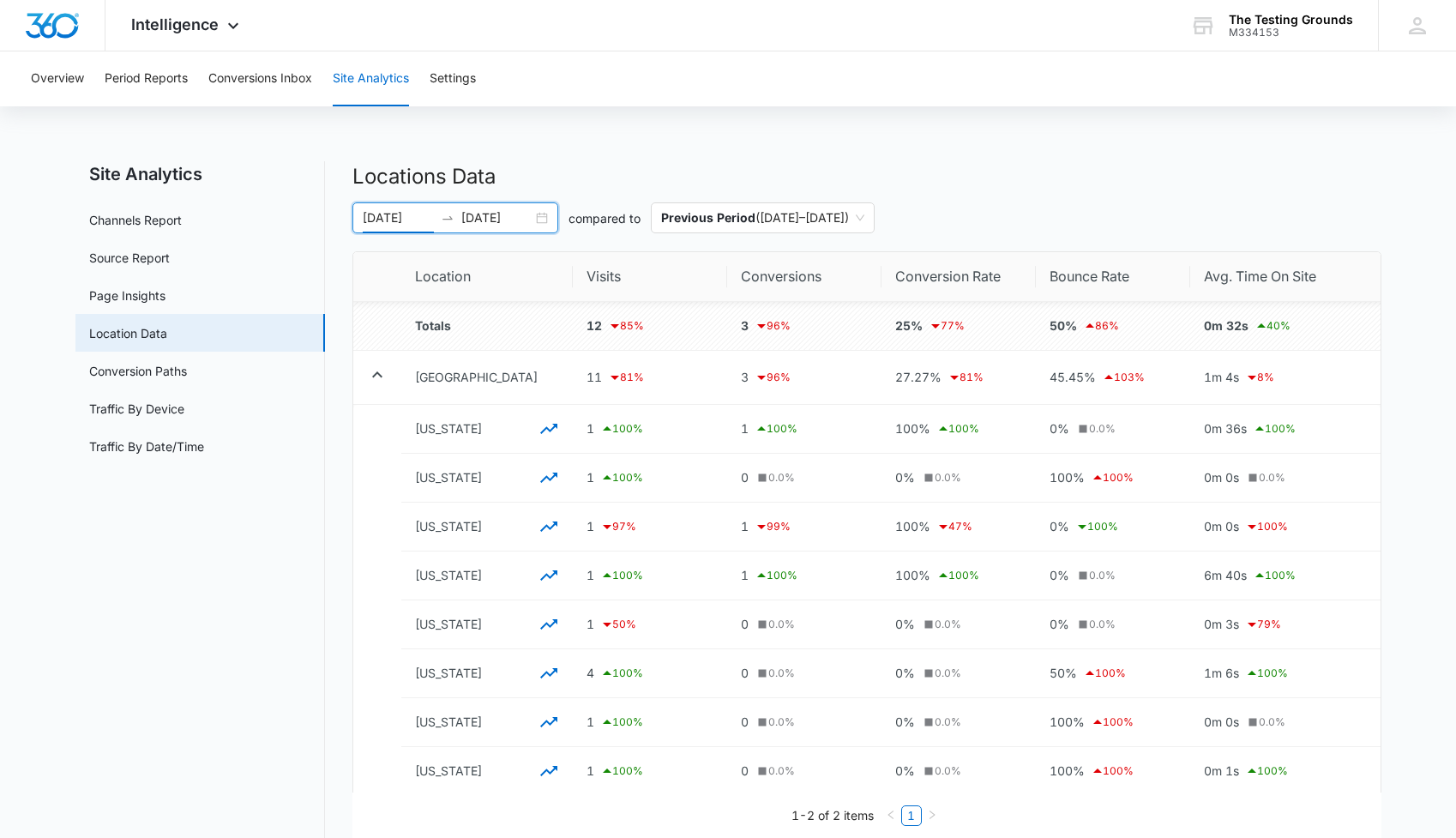
click at [483, 215] on input "[DATE]" at bounding box center [497, 217] width 71 height 19
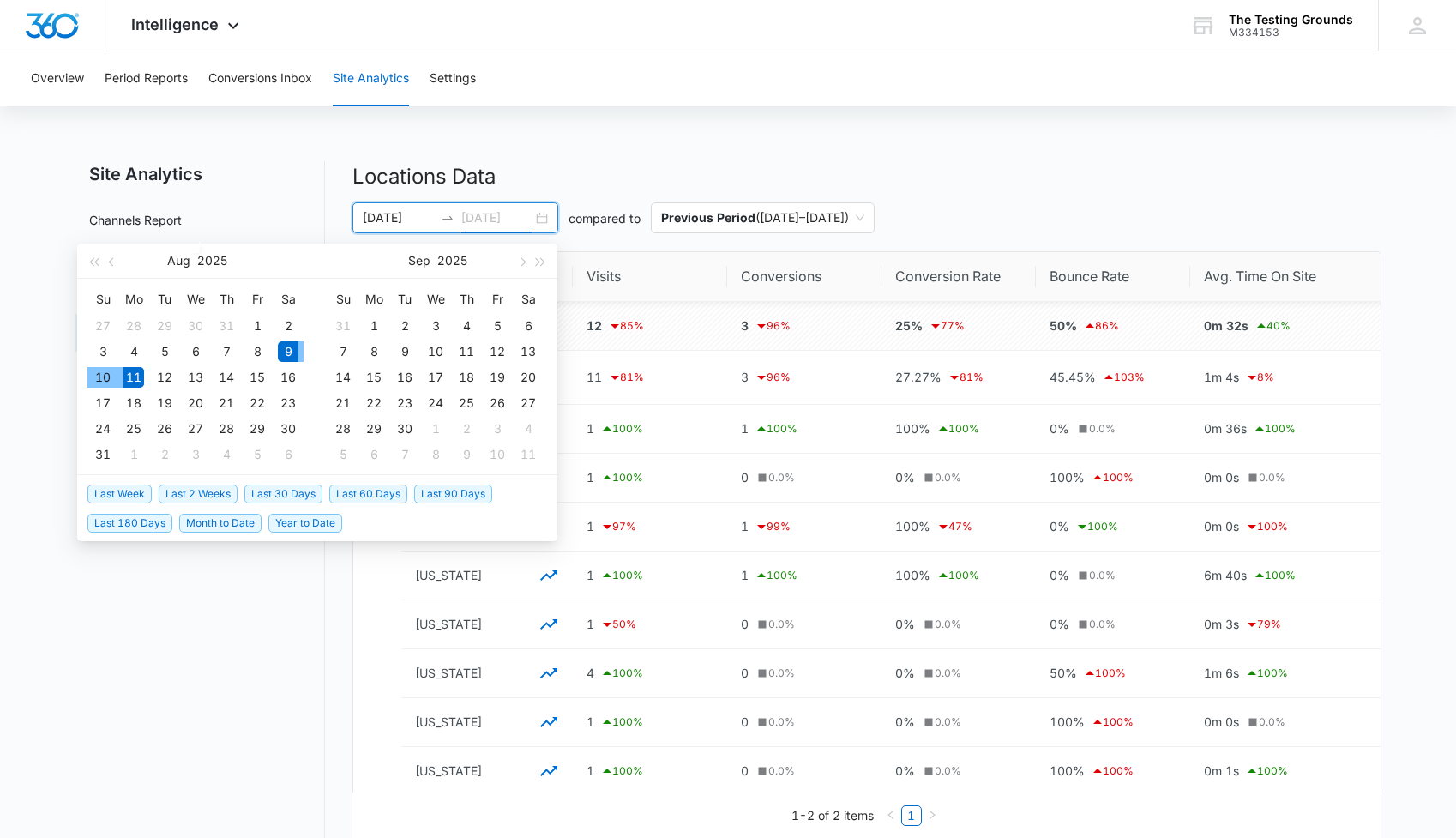
type input "[DATE]"
click at [577, 144] on div "Overview Period Reports Conversions Inbox Site Analytics Settings Site Analytic…" at bounding box center [728, 490] width 1456 height 877
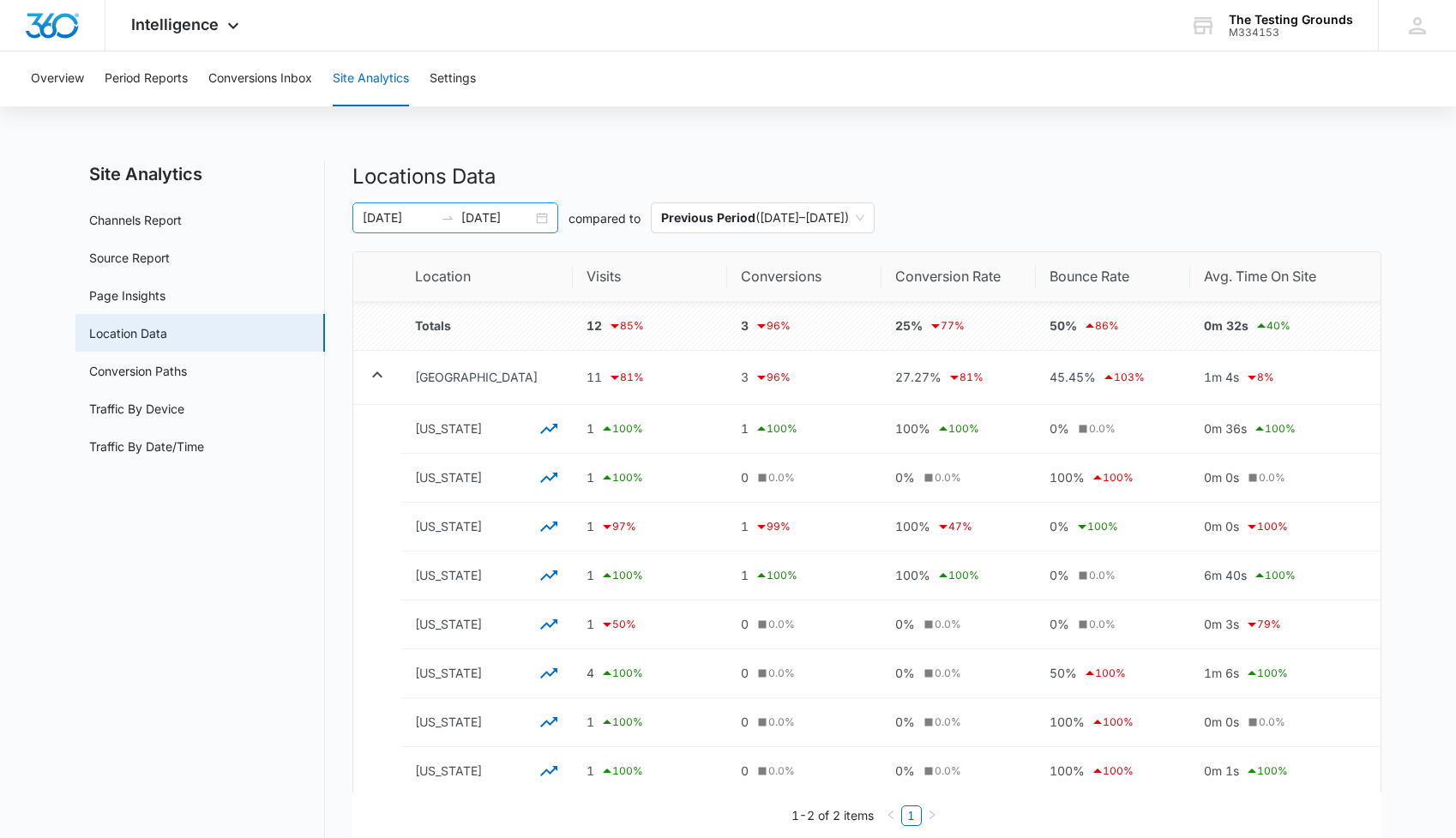
click at [429, 211] on input "[DATE]" at bounding box center [398, 217] width 71 height 19
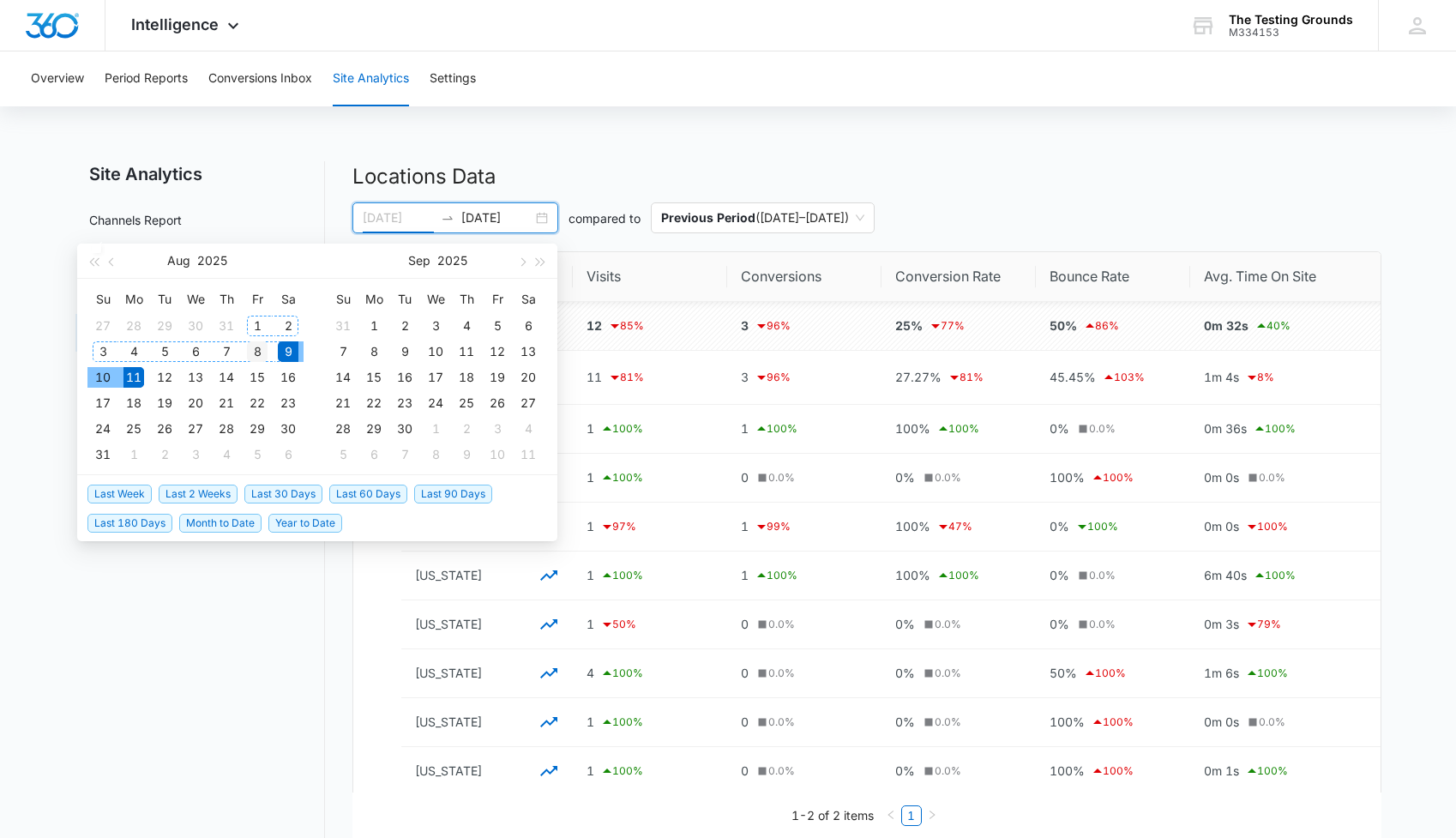
type input "[DATE]"
click at [257, 350] on div "8" at bounding box center [257, 351] width 21 height 21
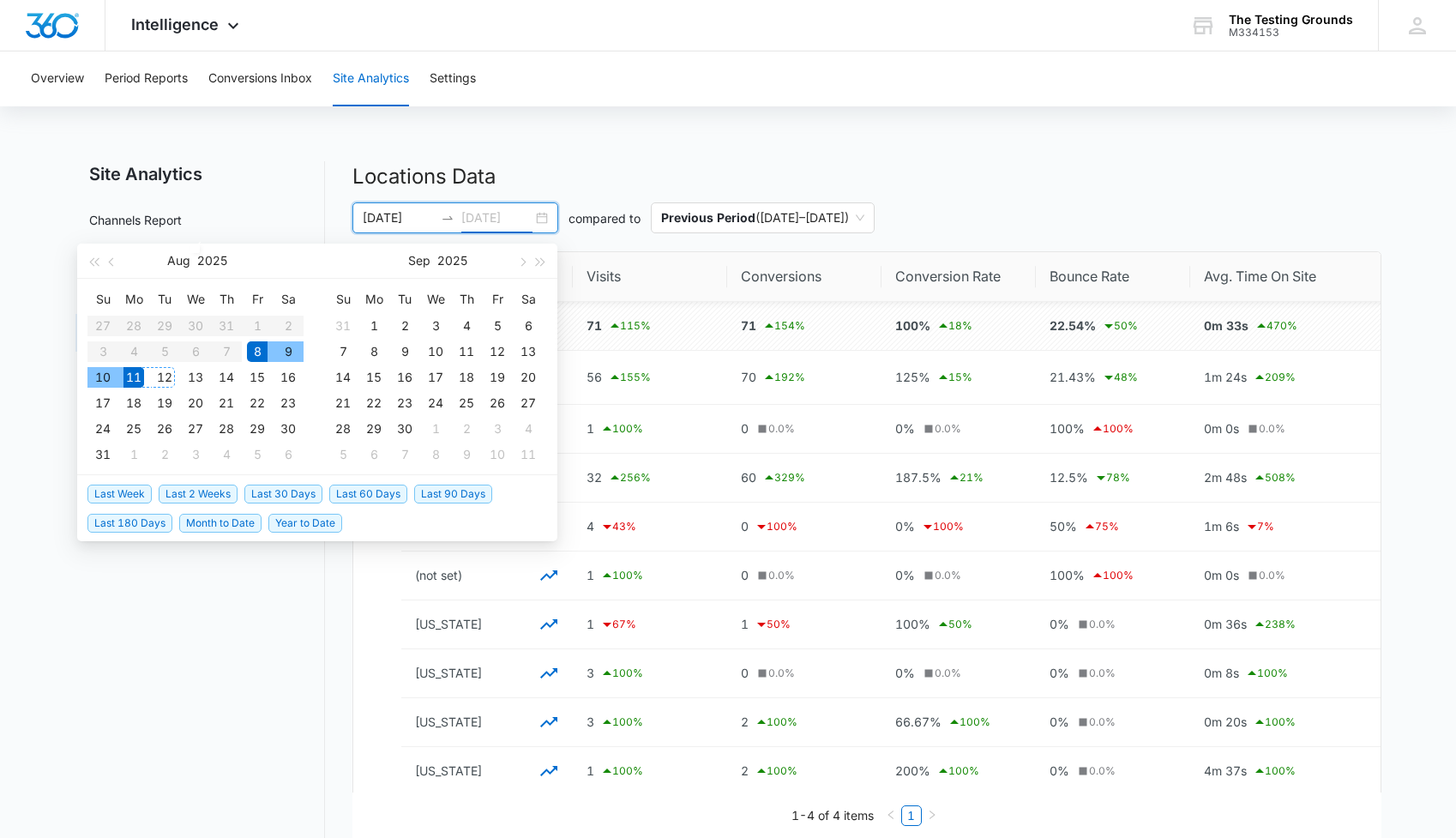
type input "[DATE]"
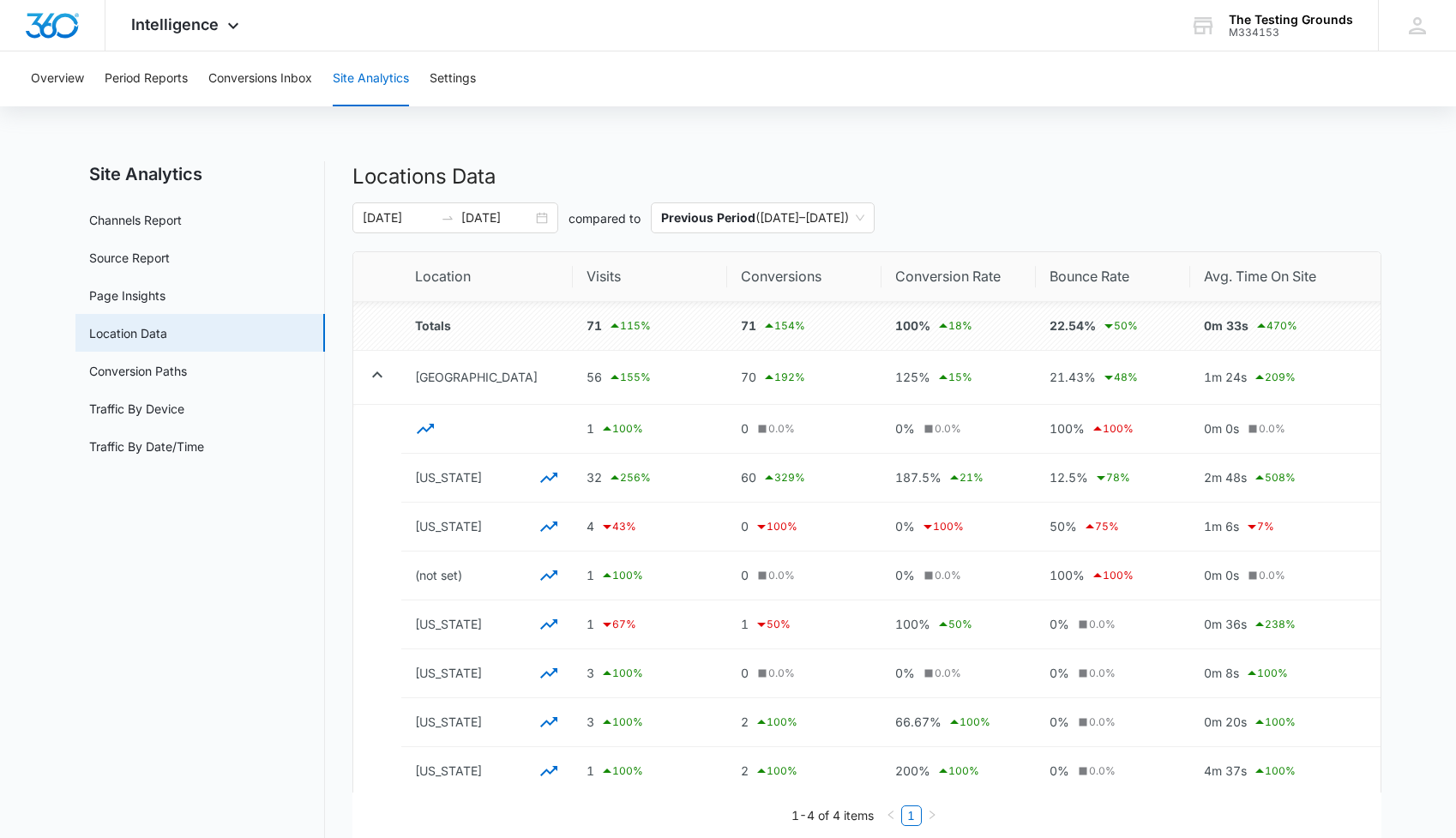
click at [640, 173] on h2 "Locations Data" at bounding box center [867, 177] width 1029 height 31
click at [730, 126] on div "Overview Period Reports Conversions Inbox Site Analytics Settings Site Analytic…" at bounding box center [728, 739] width 1456 height 1376
click at [692, 142] on div "Overview Period Reports Conversions Inbox Site Analytics Settings Site Analytic…" at bounding box center [728, 739] width 1456 height 1376
click at [376, 370] on icon at bounding box center [377, 374] width 21 height 21
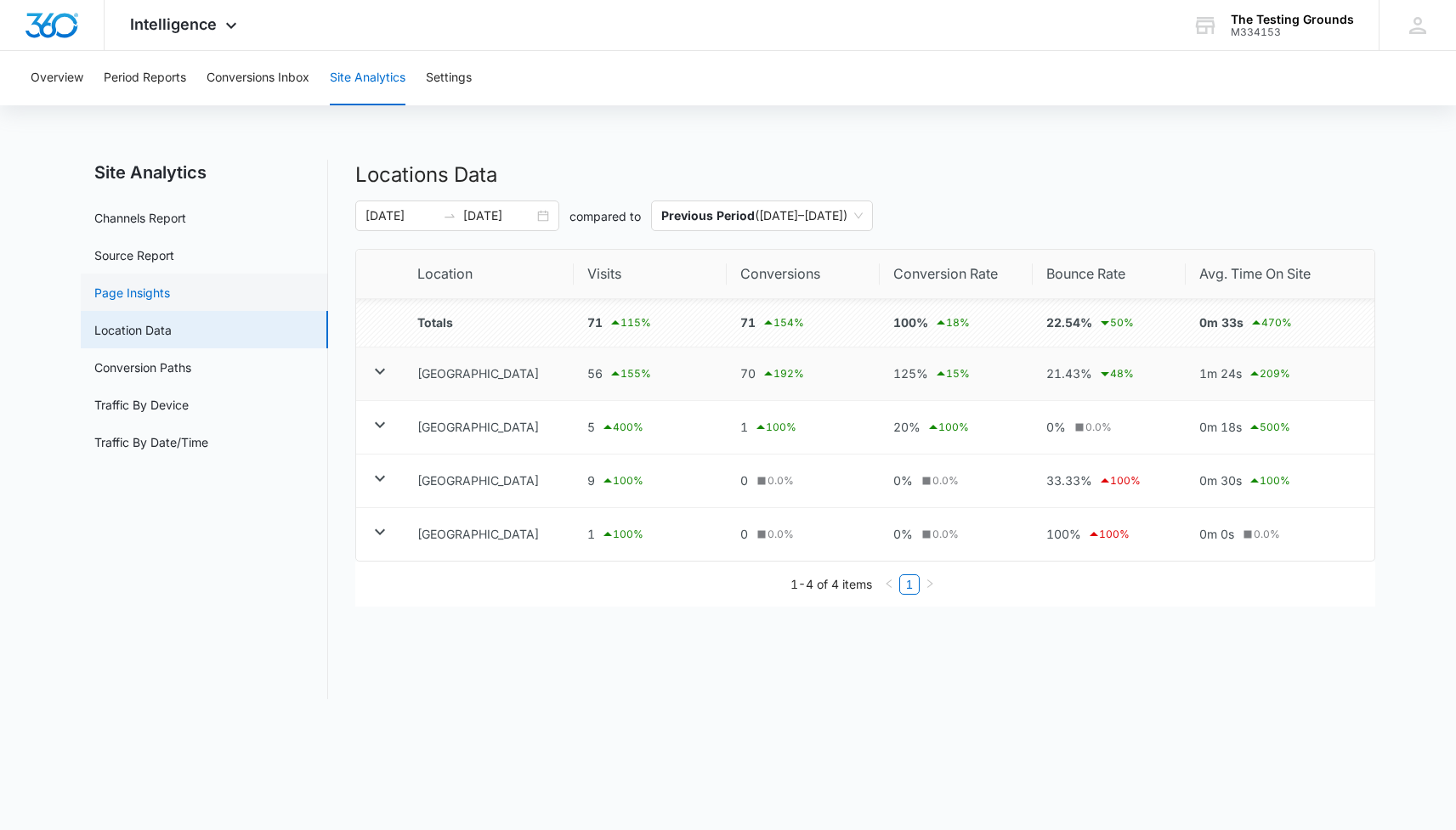
click at [170, 293] on link "Page Insights" at bounding box center [131, 292] width 76 height 18
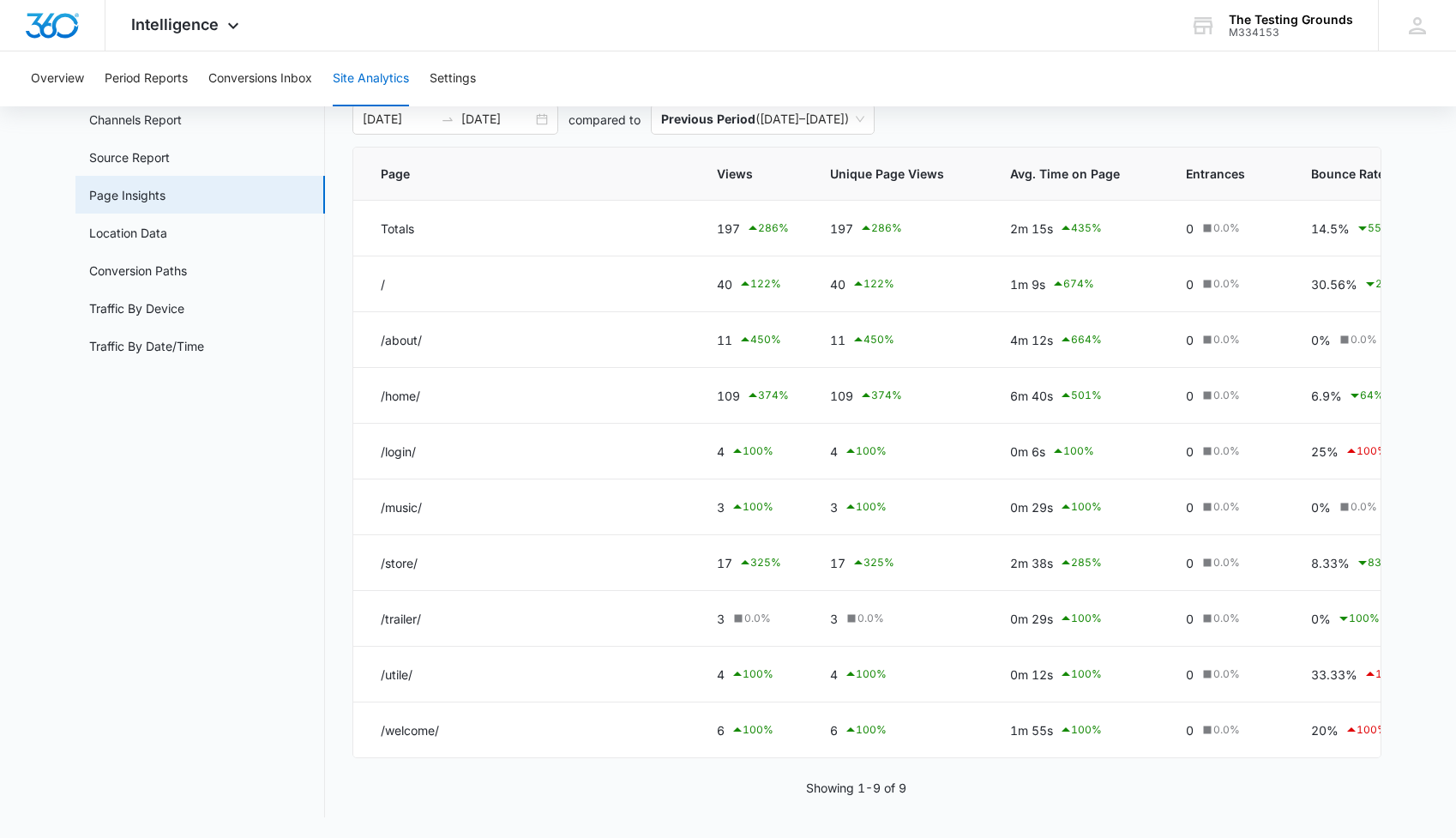
click at [147, 460] on nav "Site Analytics Channels Report Source Report Page Insights Location Data Conver…" at bounding box center [200, 439] width 249 height 756
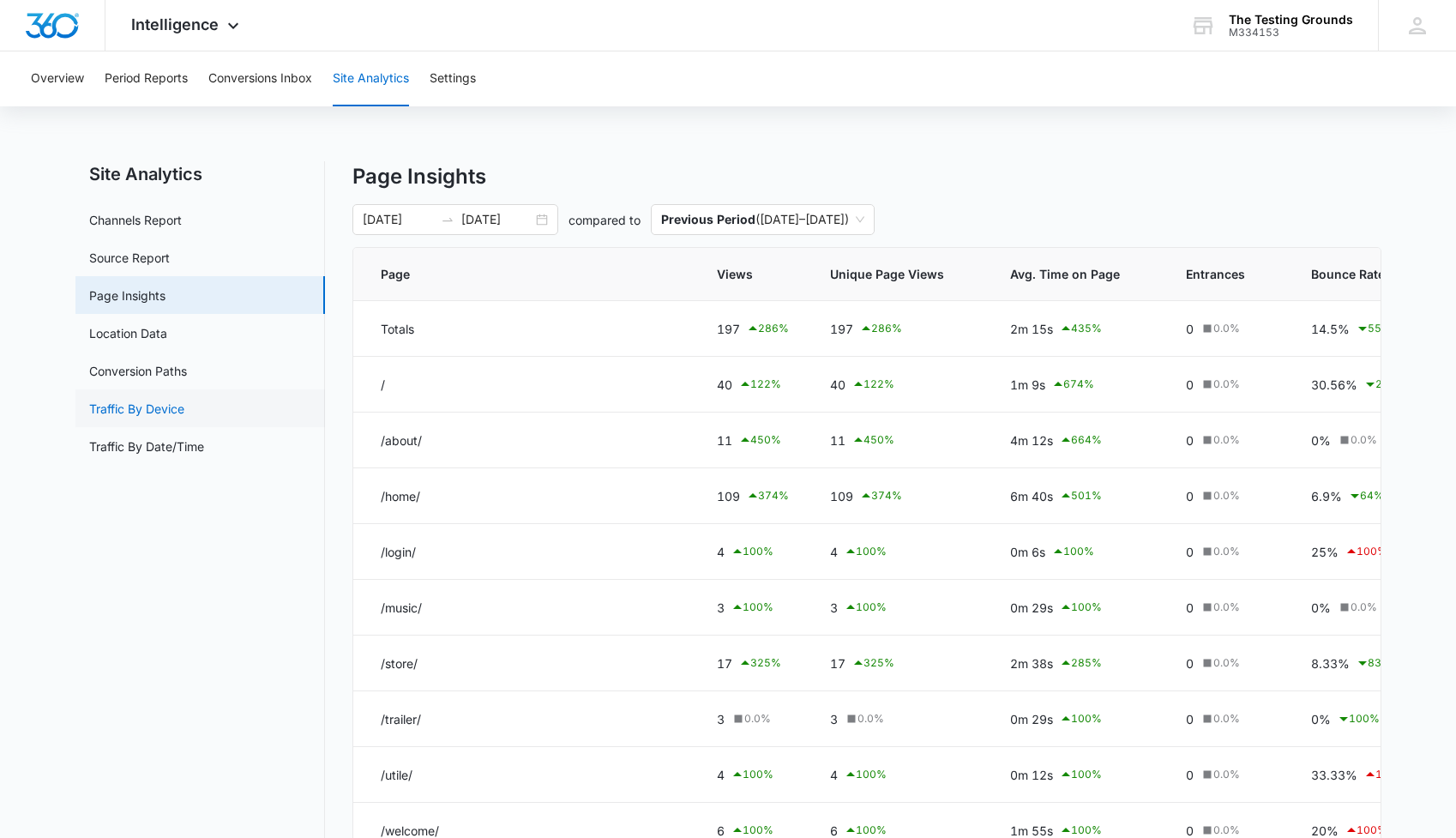
click at [153, 410] on link "Traffic By Device" at bounding box center [136, 409] width 95 height 18
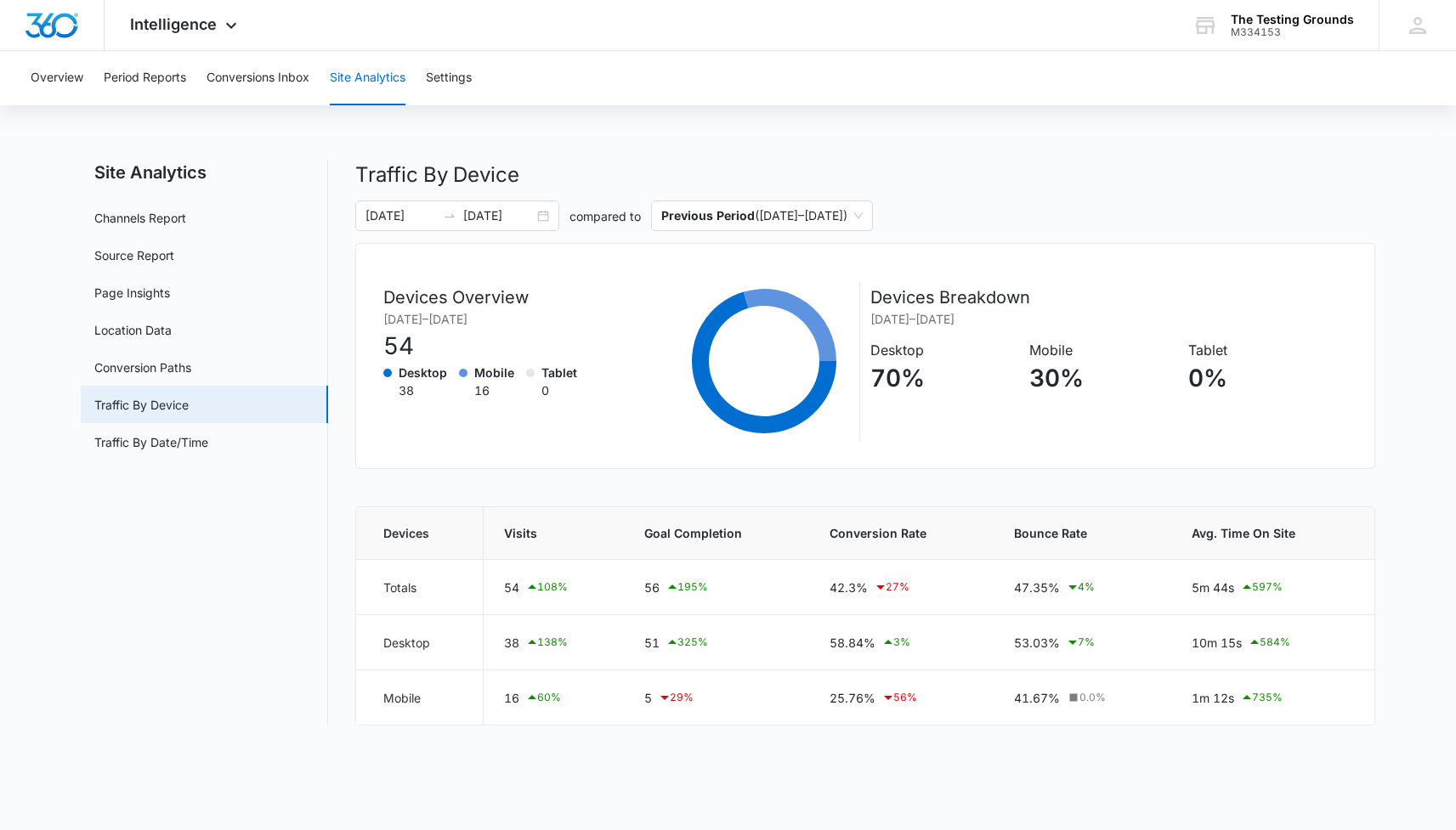
click at [596, 178] on p "Traffic By Device" at bounding box center [865, 175] width 1020 height 31
click at [724, 295] on p "Devices Breakdown" at bounding box center [1108, 297] width 476 height 26
click at [724, 125] on div "Overview Period Reports Conversions Inbox Site Analytics Settings Site Analytic…" at bounding box center [728, 398] width 1456 height 695
click at [724, 132] on div "Overview Period Reports Conversions Inbox Site Analytics Settings Site Analytic…" at bounding box center [728, 398] width 1456 height 695
click at [585, 51] on div "Overview Period Reports Conversions Inbox Site Analytics Settings" at bounding box center [728, 78] width 1414 height 54
